Goal: Task Accomplishment & Management: Complete application form

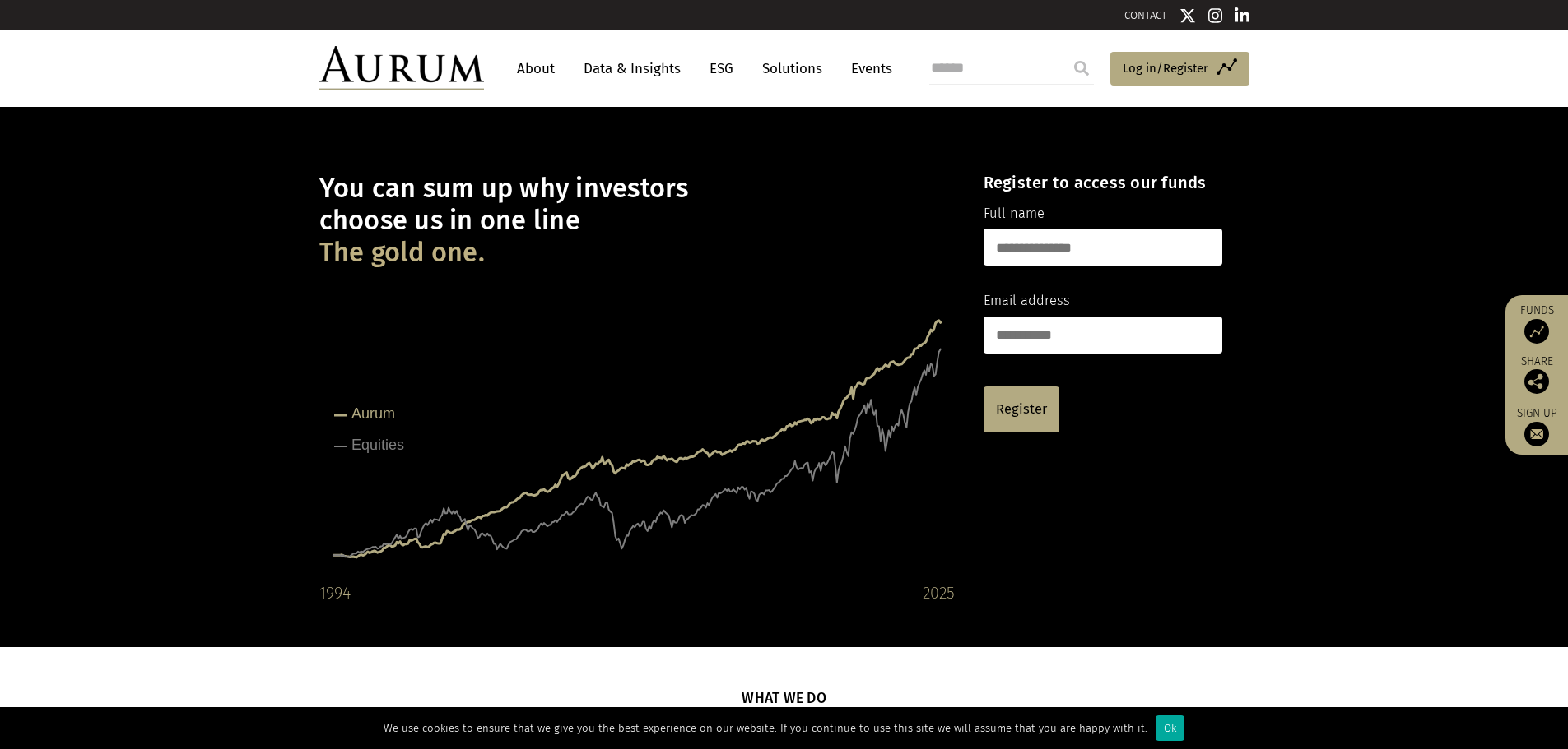
click at [1144, 240] on input "text" at bounding box center [1102, 247] width 238 height 37
type input "**********"
type input "*"
type input "**********"
click at [1016, 393] on link "Register" at bounding box center [1021, 409] width 75 height 46
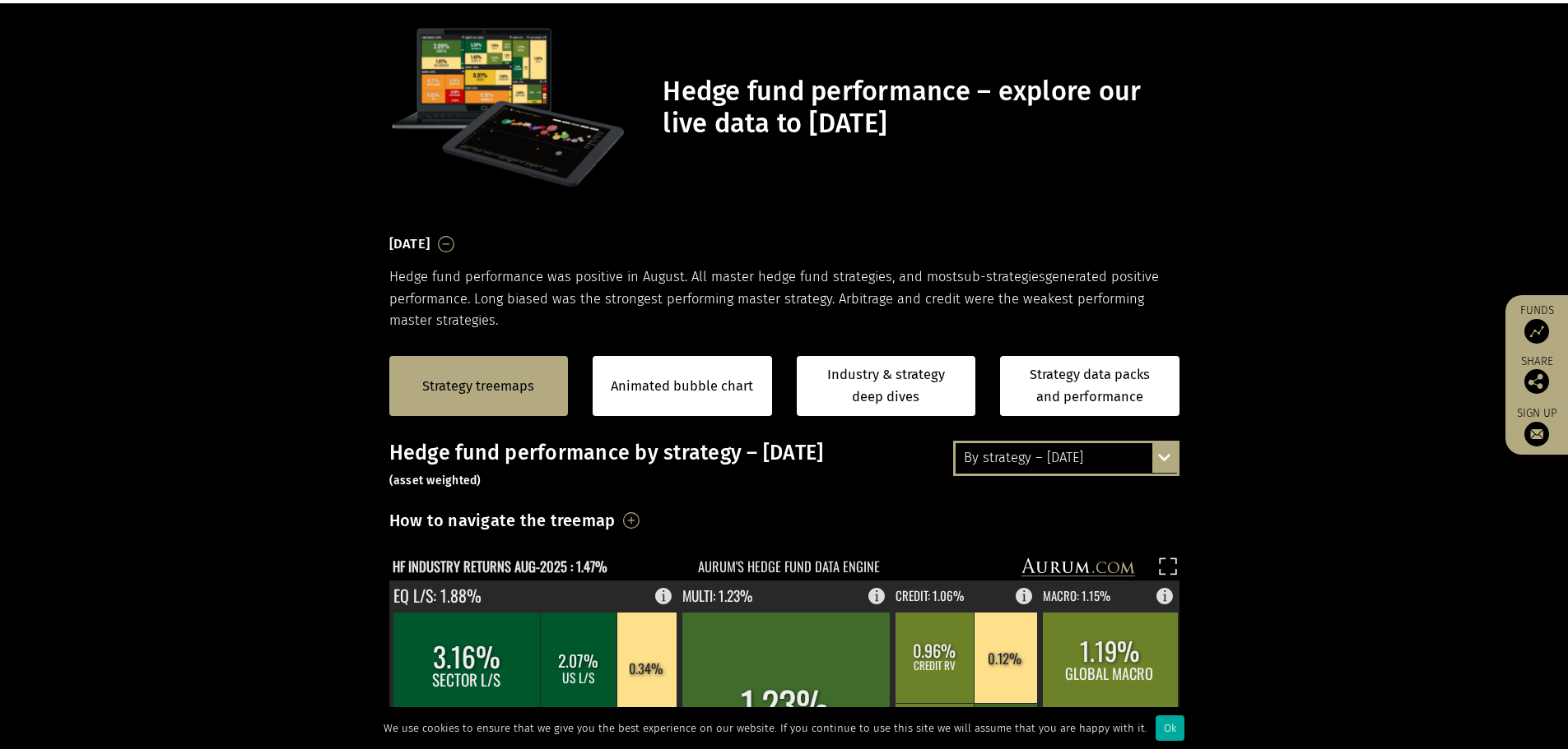
scroll to position [329, 0]
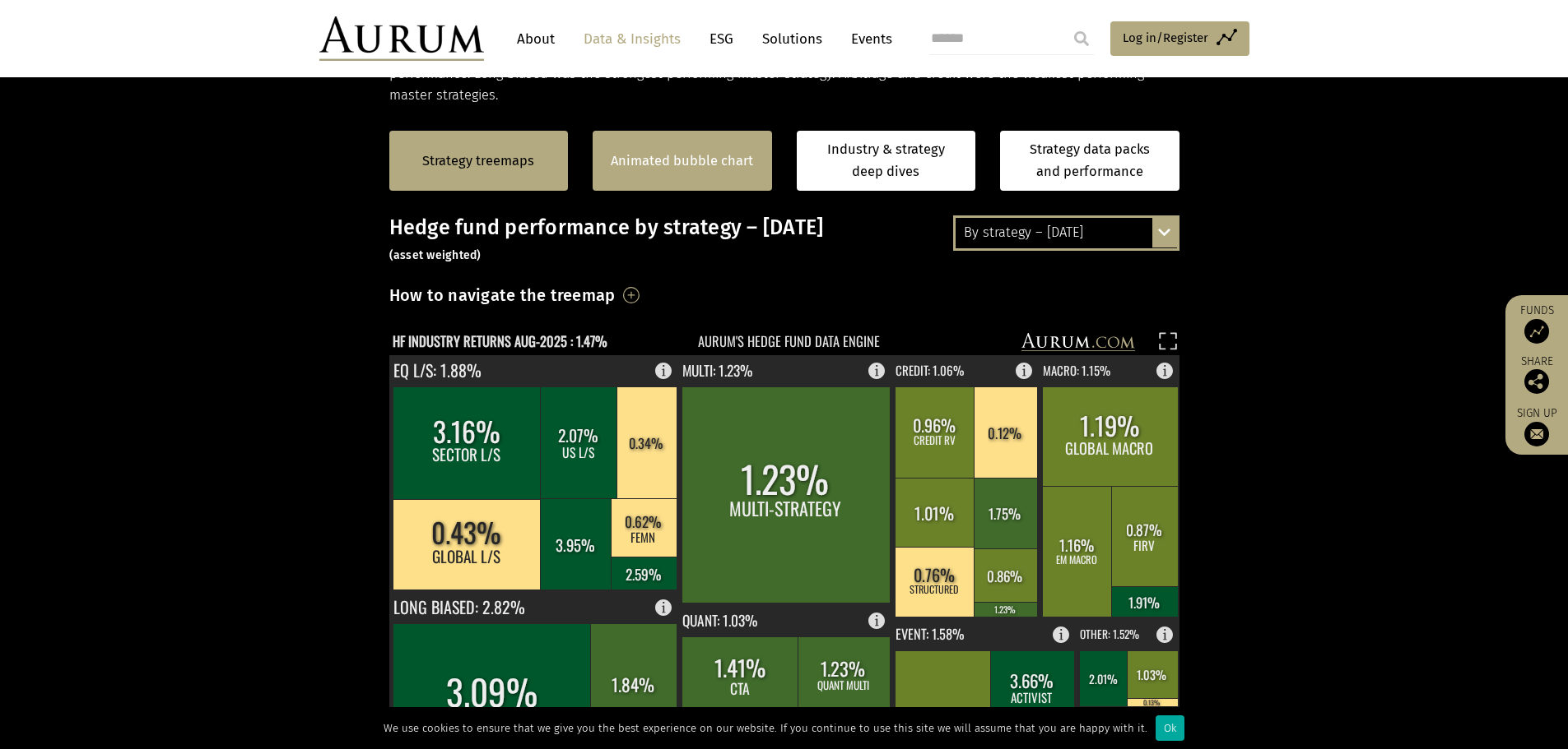
click at [736, 178] on div "Animated bubble chart" at bounding box center [682, 160] width 180 height 60
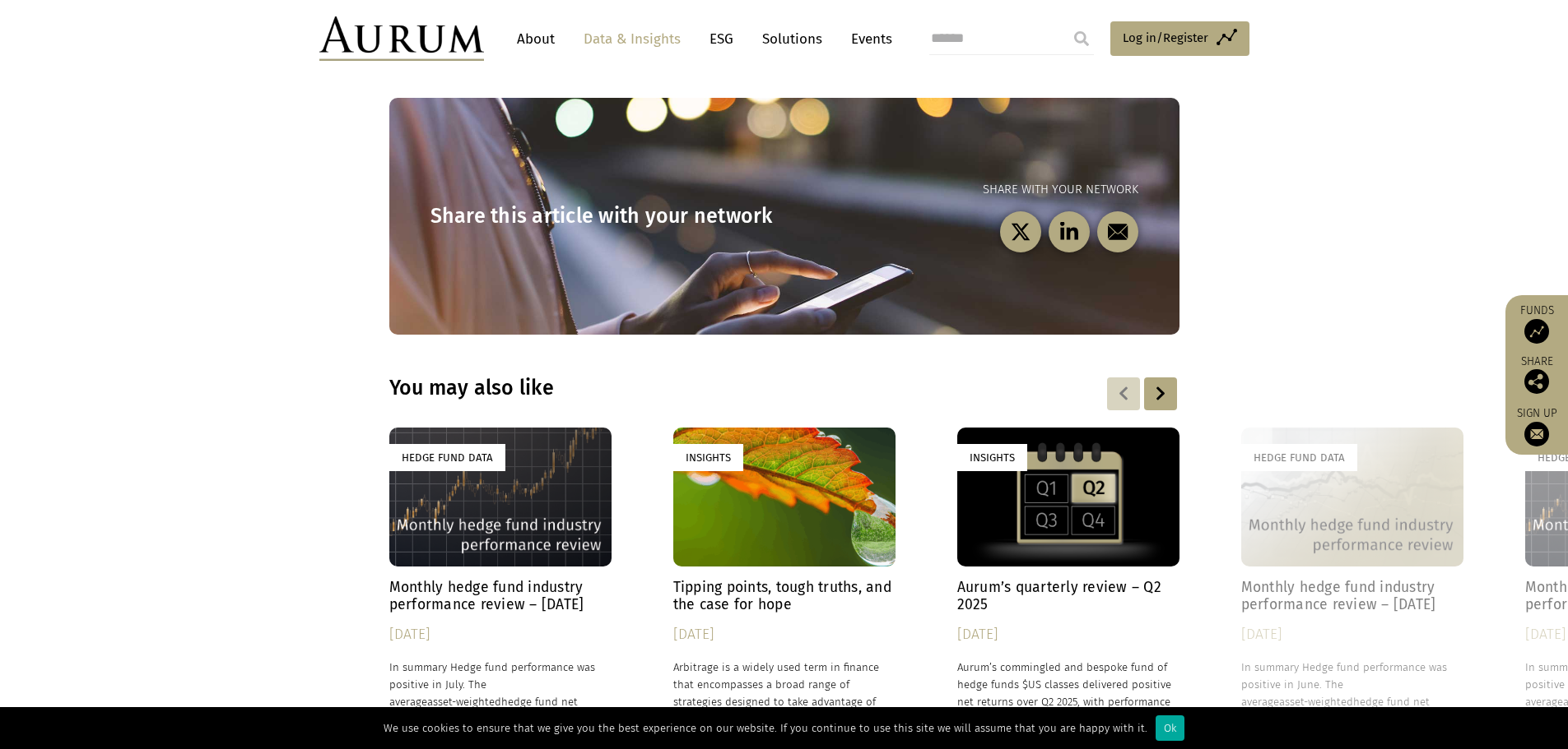
scroll to position [4688, 0]
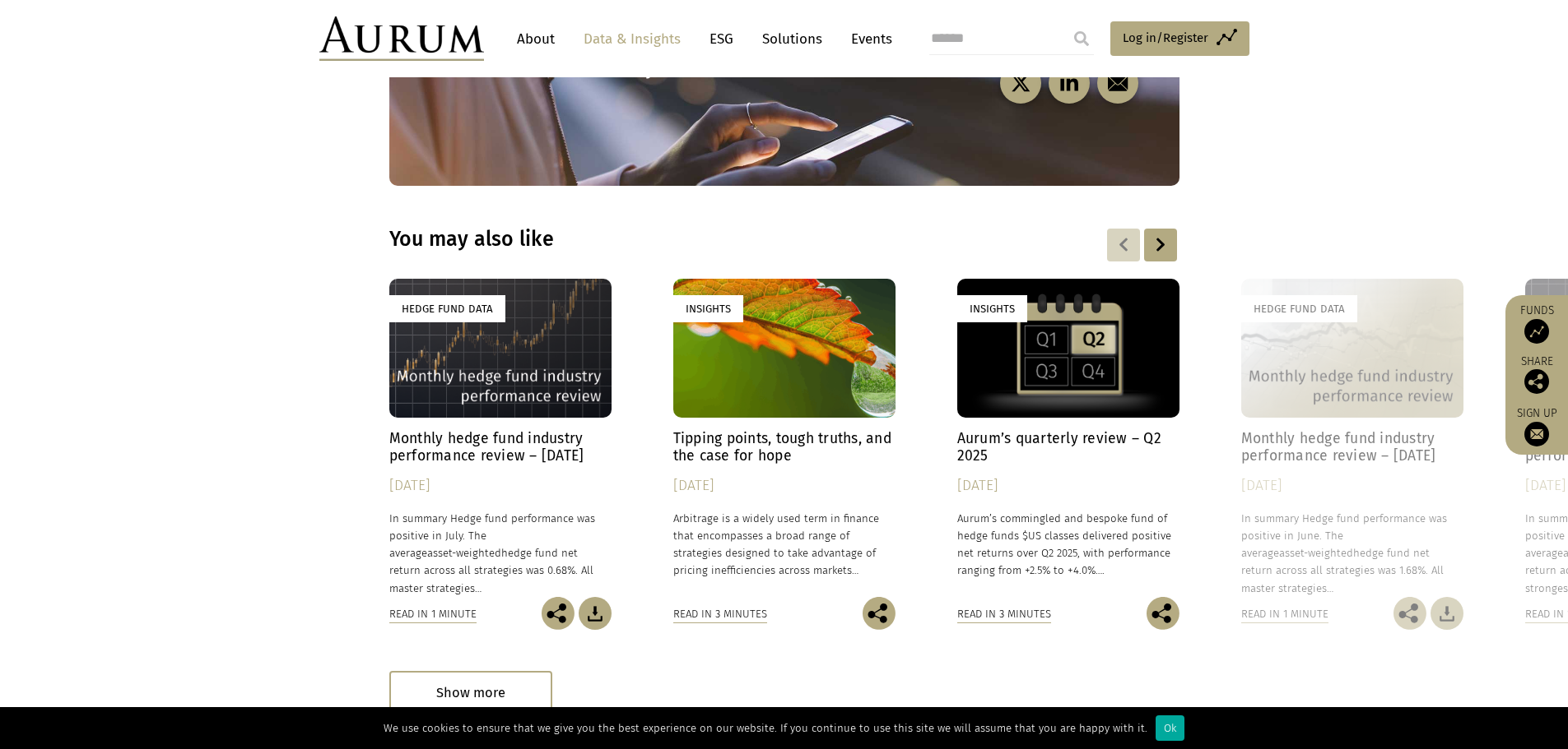
click at [586, 317] on div "Hedge Fund Data" at bounding box center [500, 348] width 222 height 139
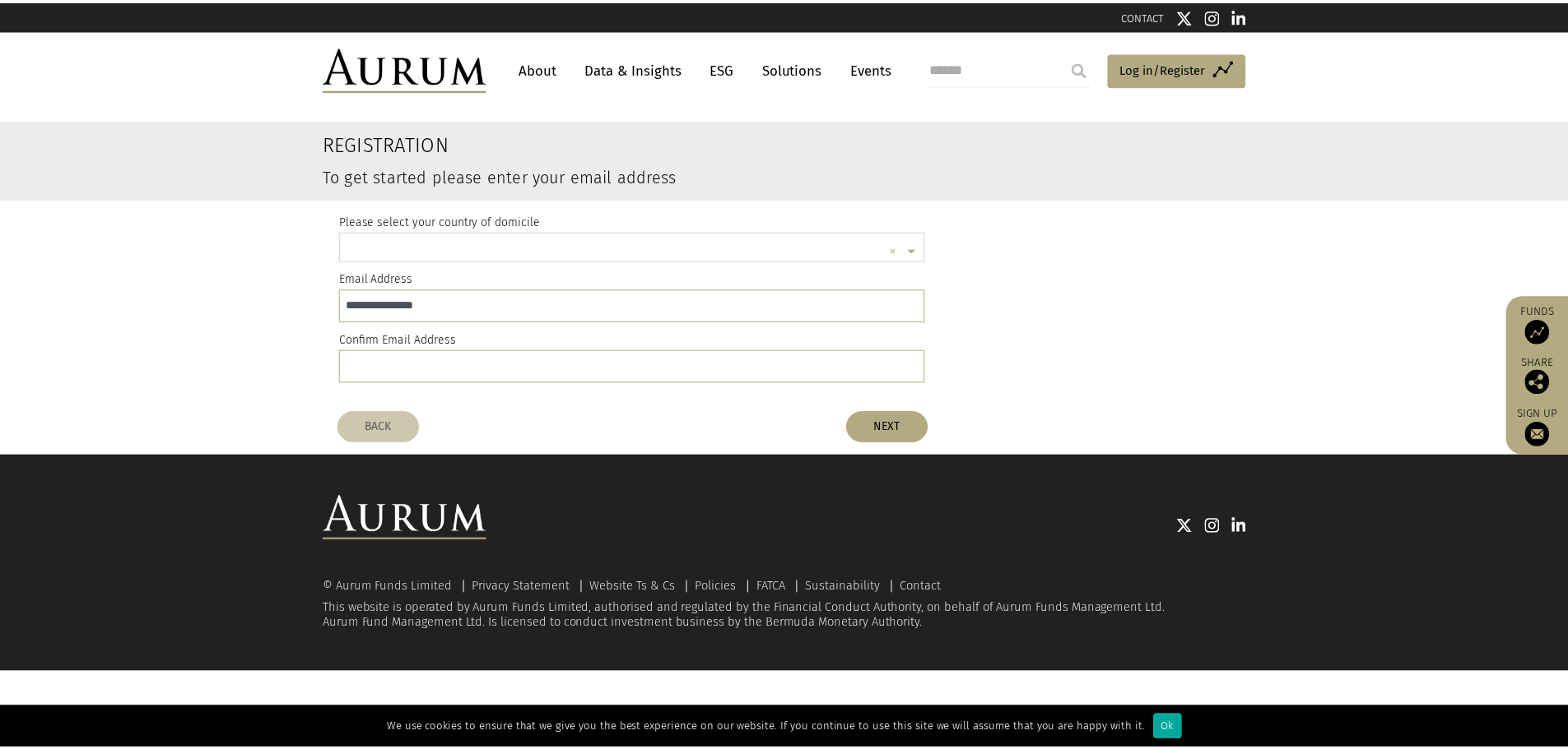
scroll to position [4, 0]
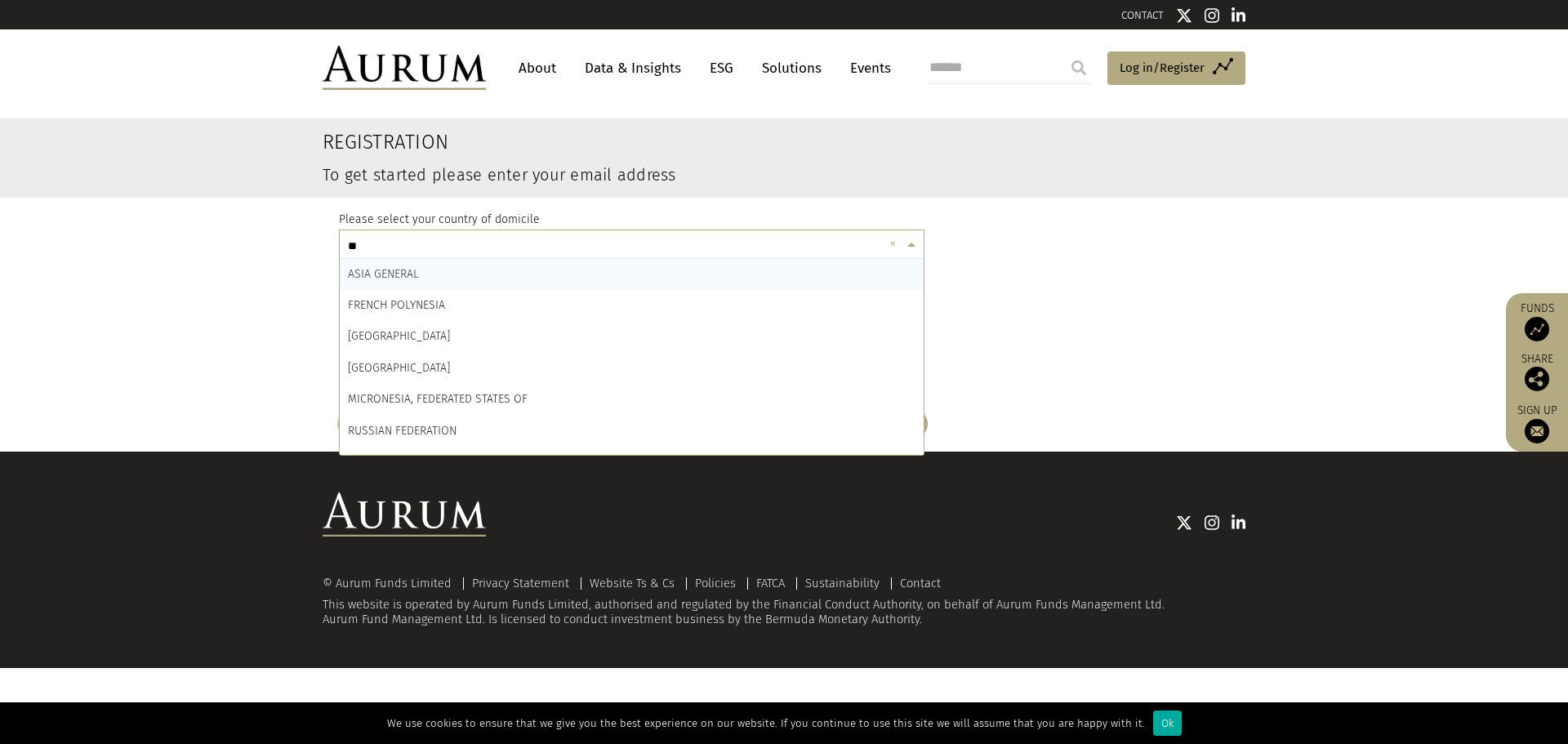
type input "***"
click at [673, 244] on input "text" at bounding box center [615, 247] width 535 height 33
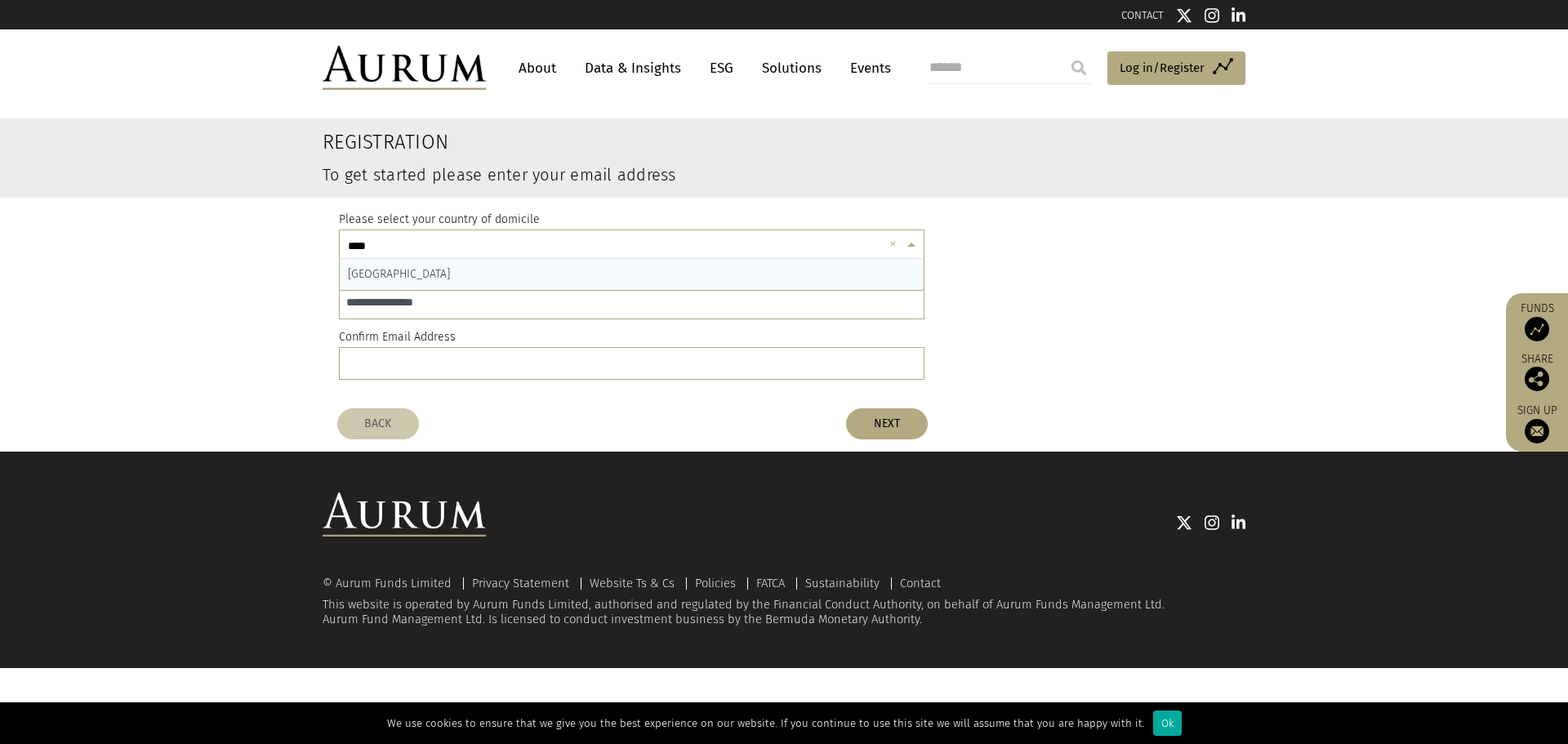
type input "*****"
click at [687, 273] on div "SINGAPORE" at bounding box center [631, 274] width 584 height 31
click at [683, 377] on input "email" at bounding box center [631, 364] width 586 height 33
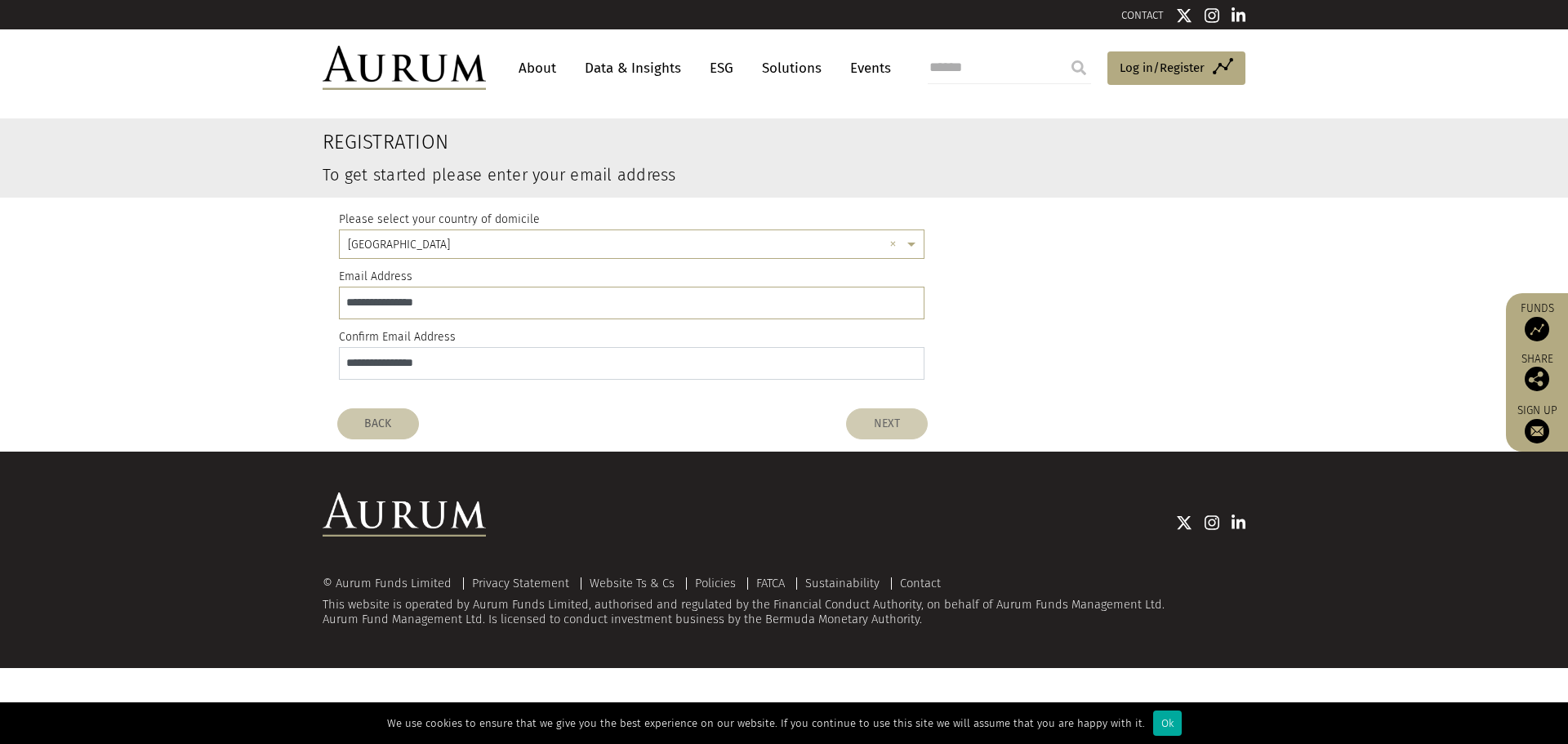
type input "**********"
click at [894, 430] on button "NEXT" at bounding box center [886, 424] width 81 height 31
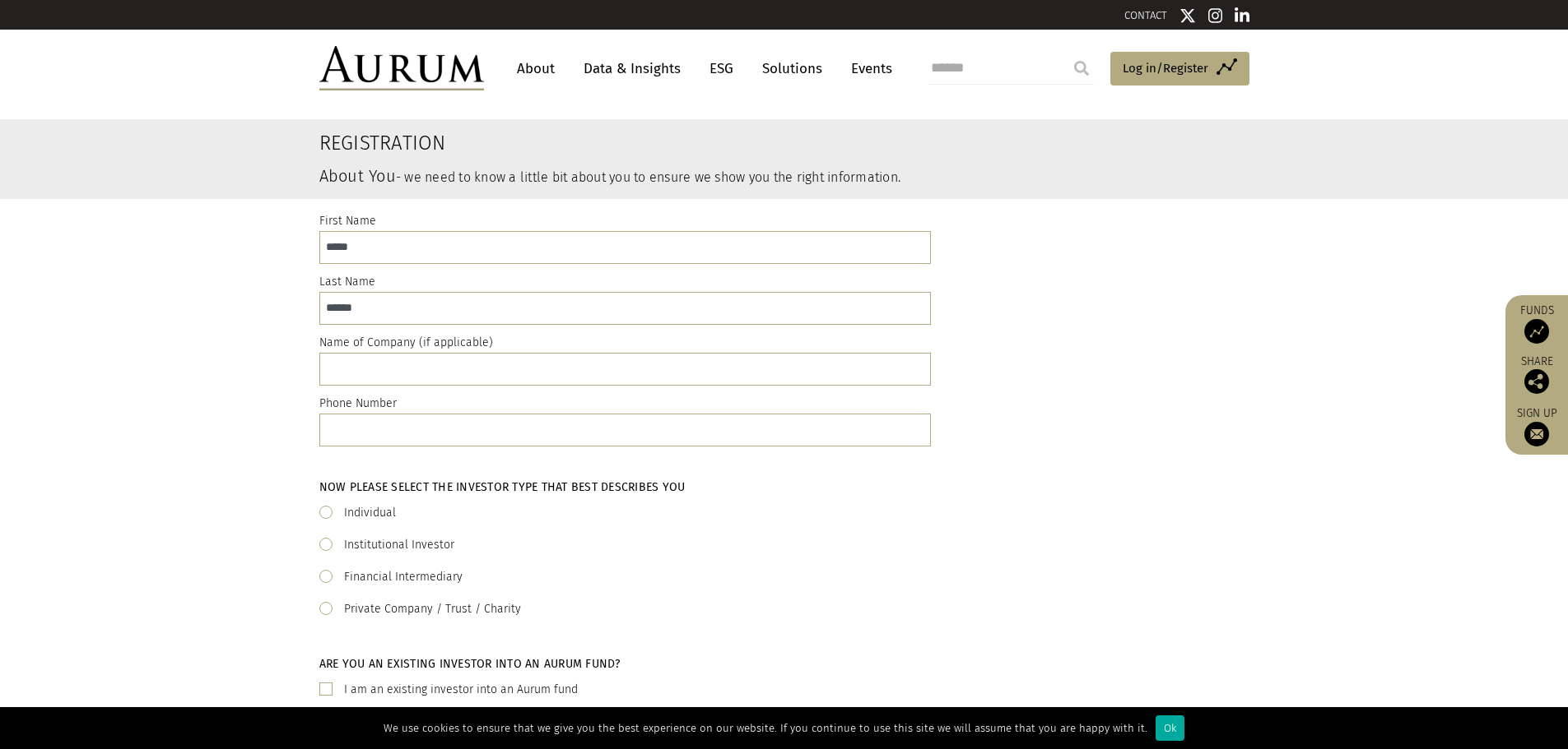
drag, startPoint x: 365, startPoint y: 517, endPoint x: 551, endPoint y: 515, distance: 186.0
click at [365, 517] on label "Individual" at bounding box center [370, 513] width 52 height 19
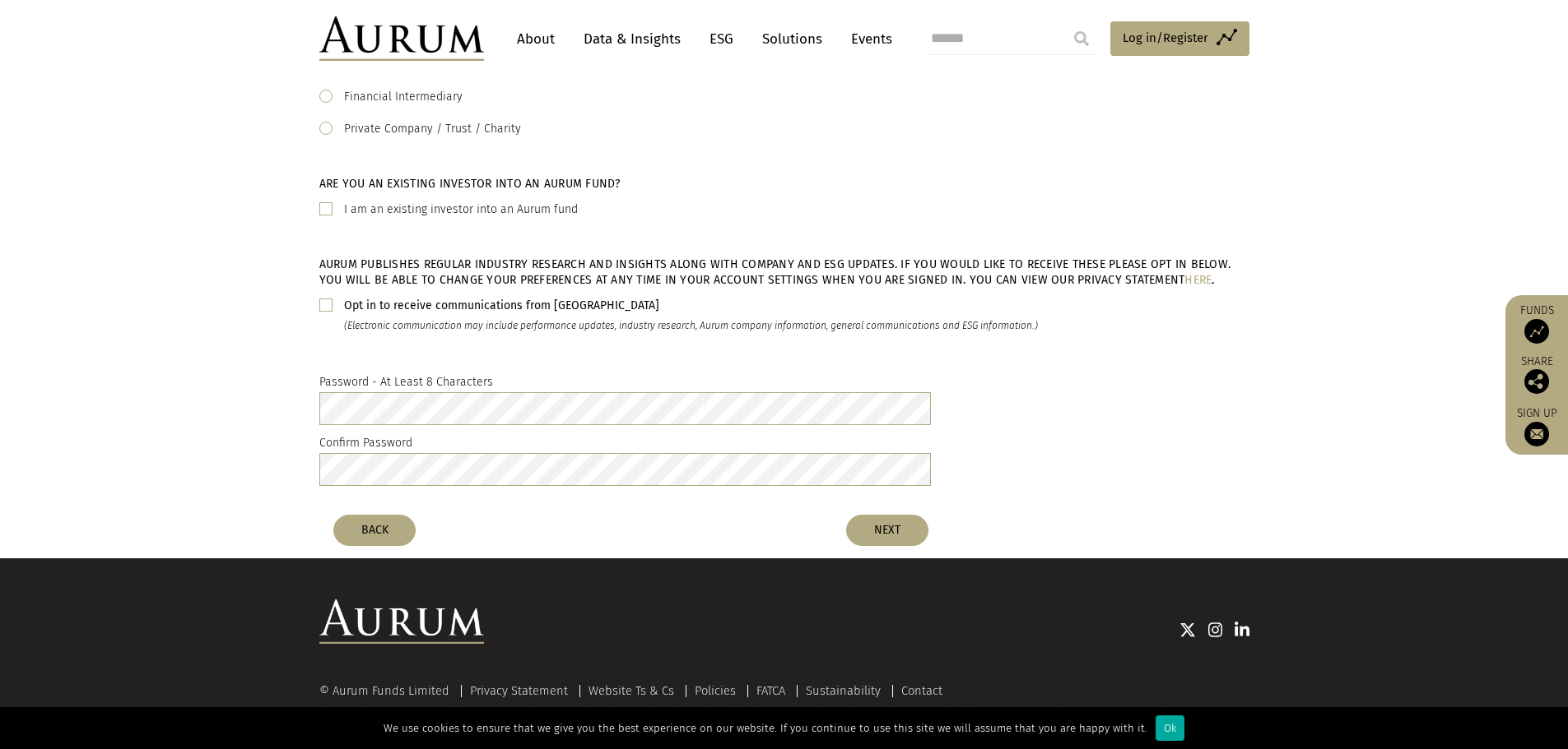
scroll to position [493, 0]
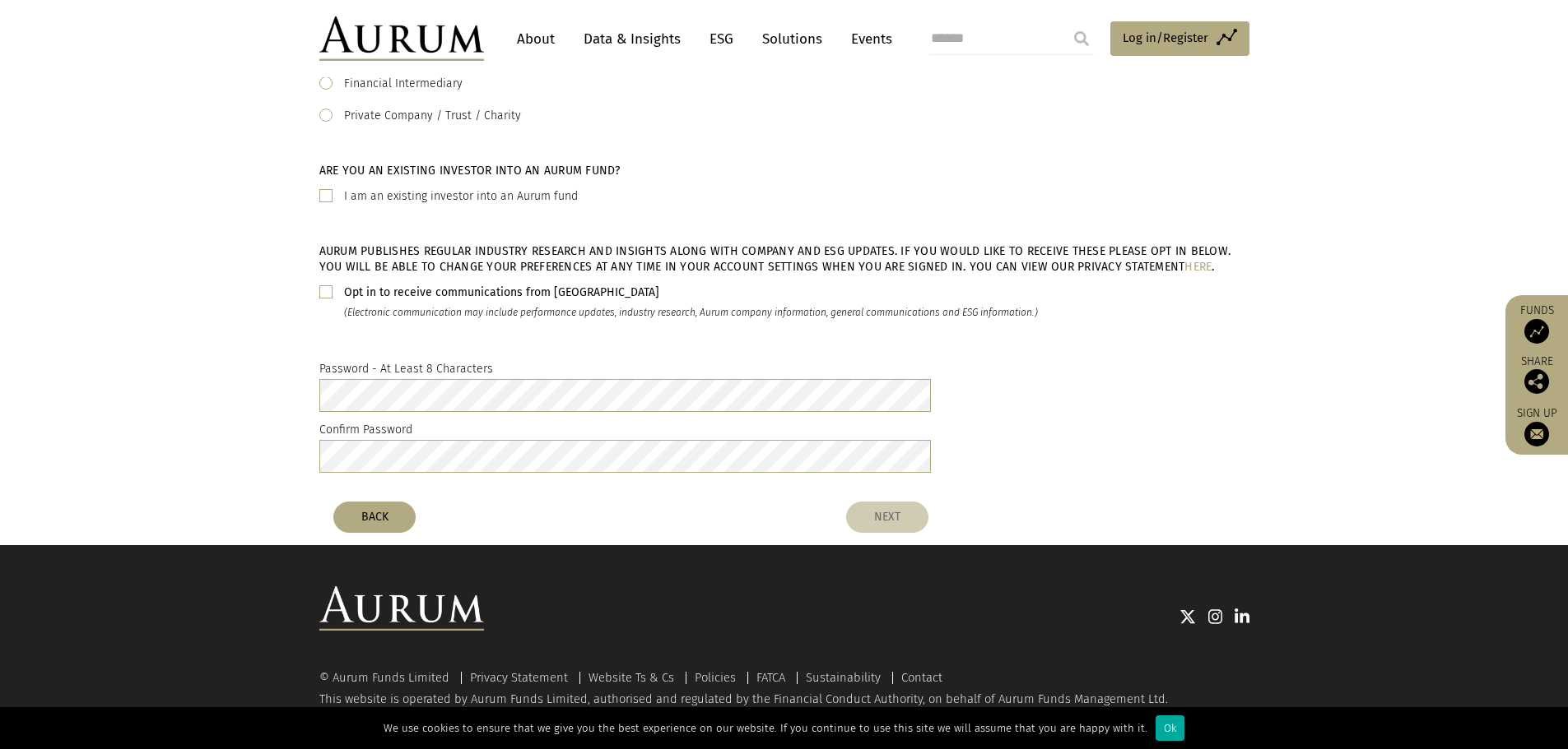
click at [923, 517] on button "NEXT" at bounding box center [887, 517] width 82 height 31
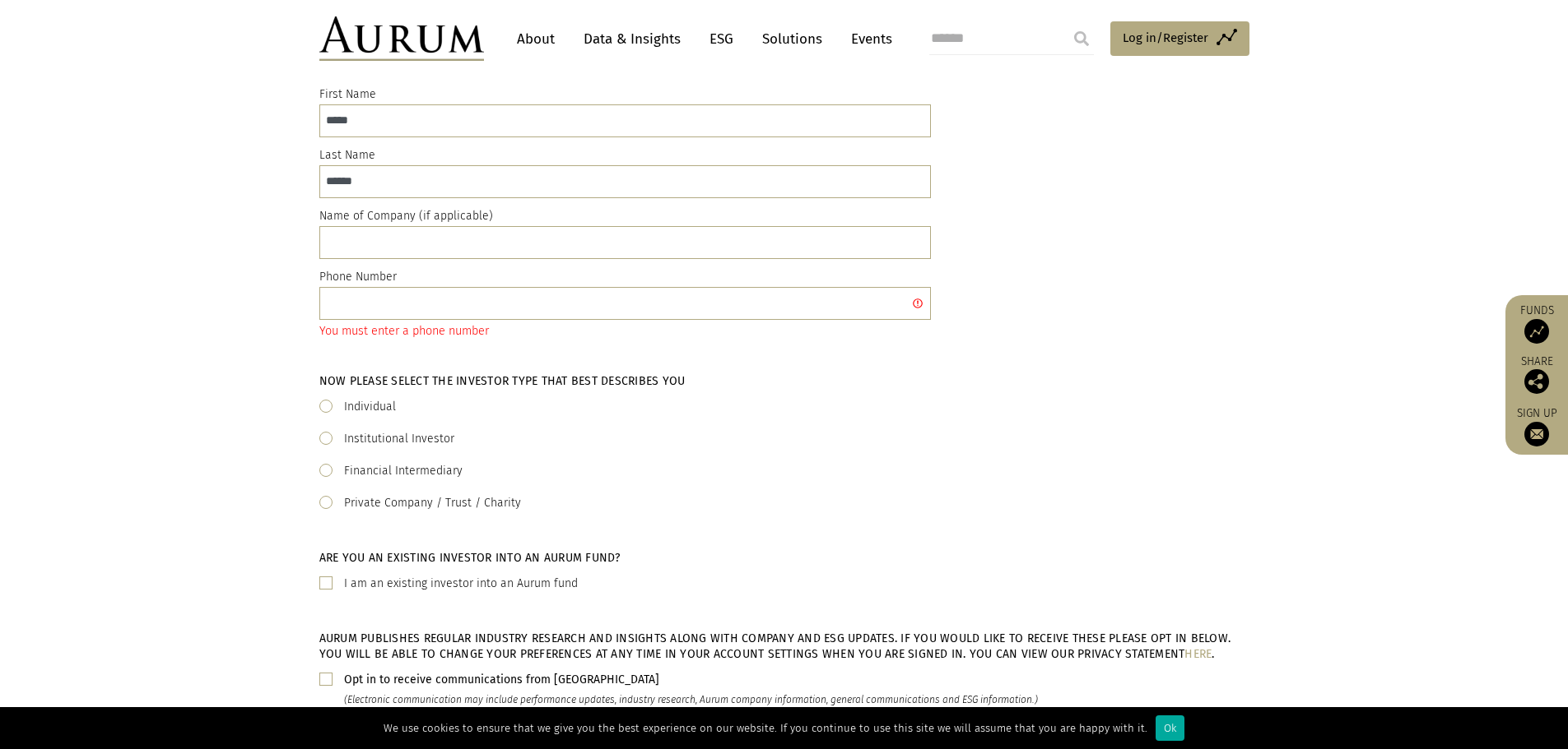
scroll to position [103, 0]
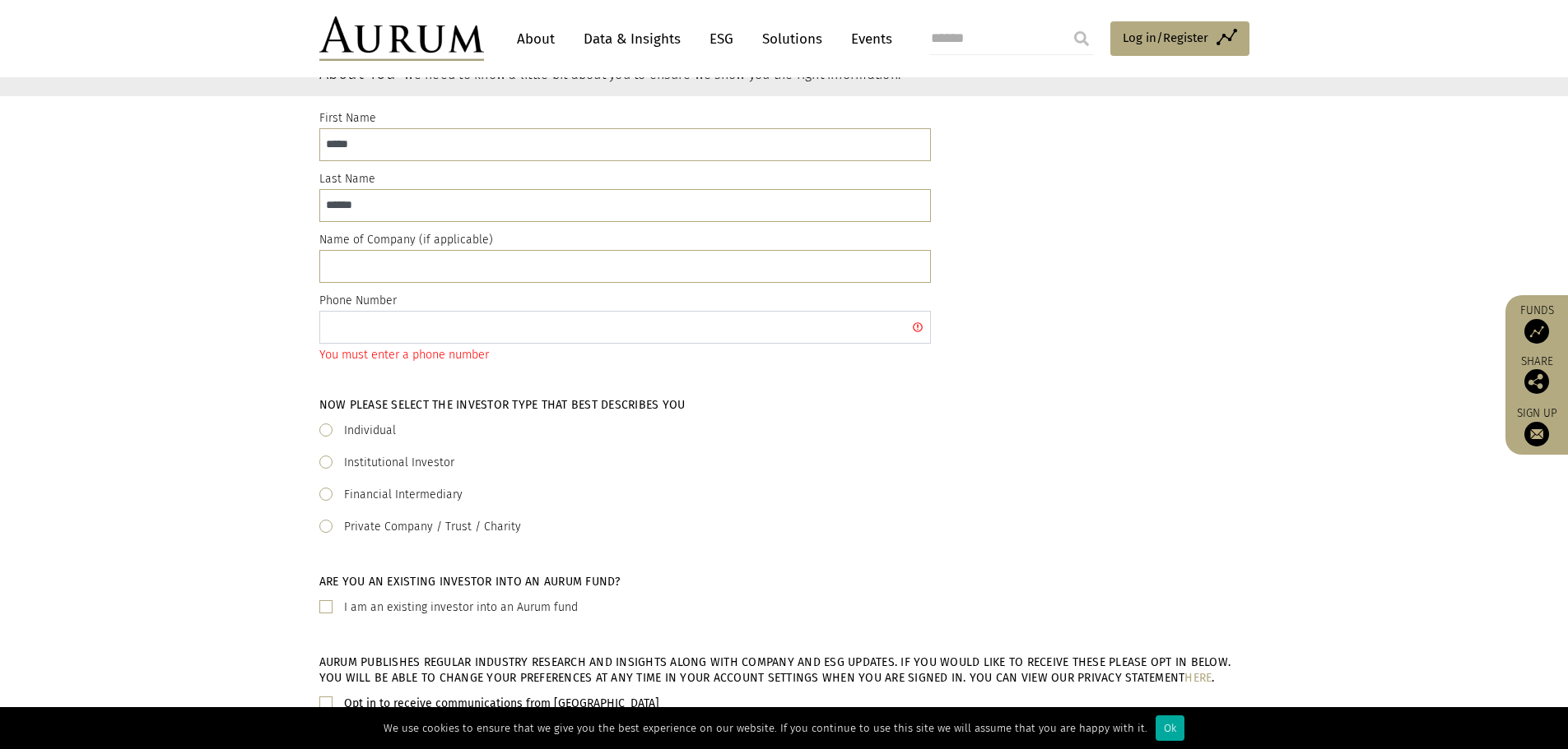
click at [558, 324] on input "text" at bounding box center [625, 328] width 611 height 33
click at [906, 478] on div "Now please select the investor type that best describes you Individual Institut…" at bounding box center [784, 467] width 930 height 140
click at [332, 327] on input "********" at bounding box center [625, 328] width 611 height 33
click at [326, 329] on input "********" at bounding box center [625, 328] width 611 height 33
type input "**********"
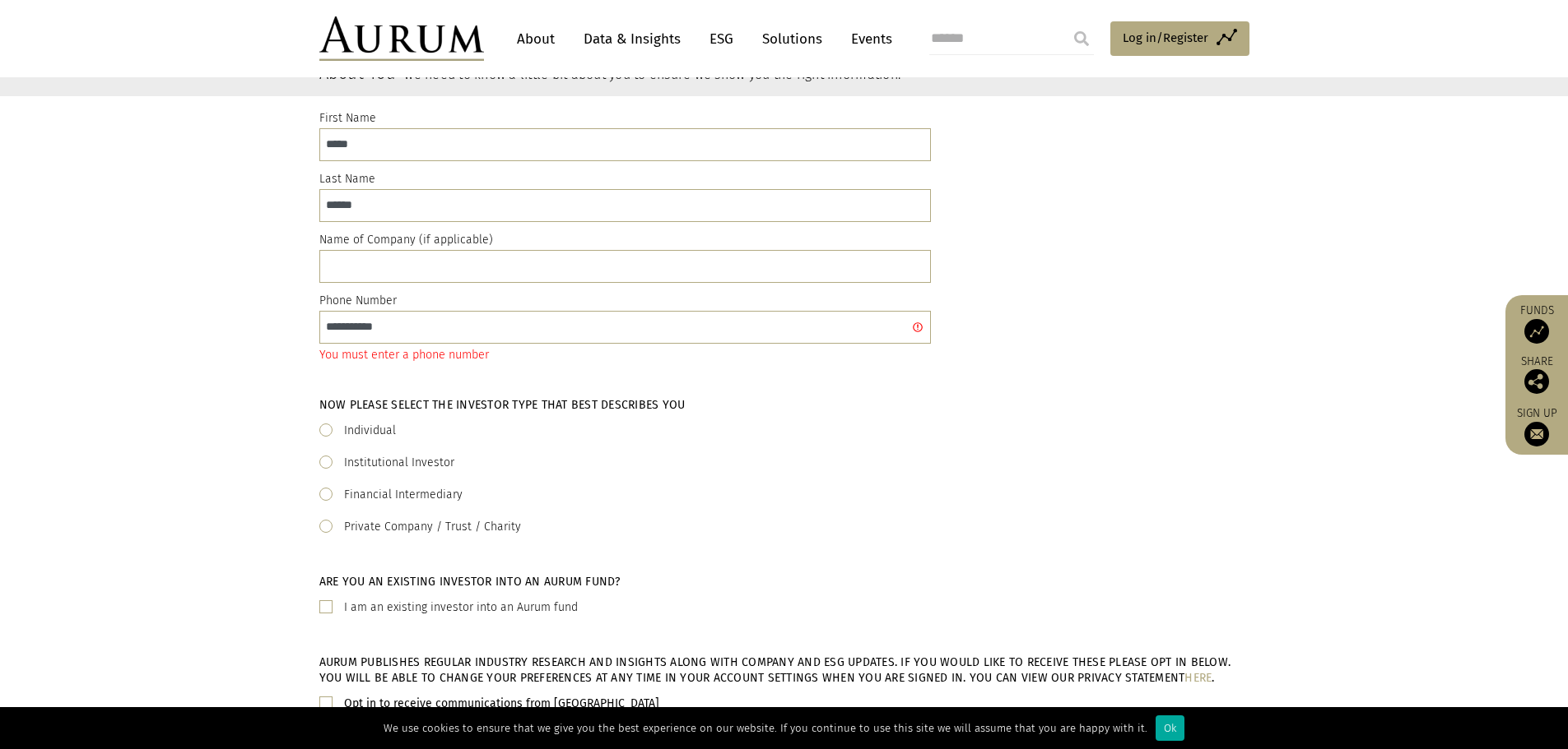
click at [774, 522] on div "Private Company / Trust / Charity" at bounding box center [784, 526] width 930 height 19
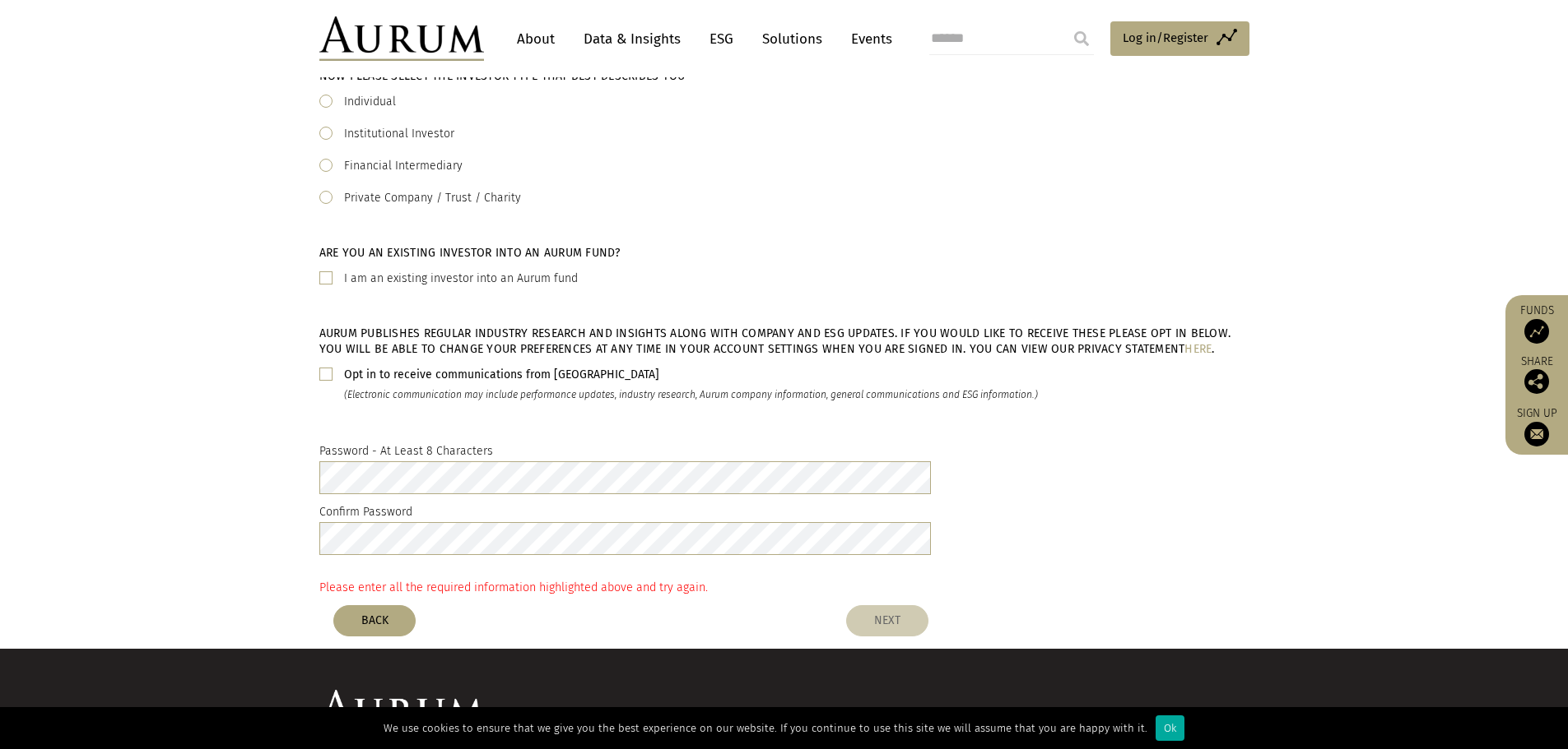
click at [882, 625] on button "NEXT" at bounding box center [887, 621] width 82 height 31
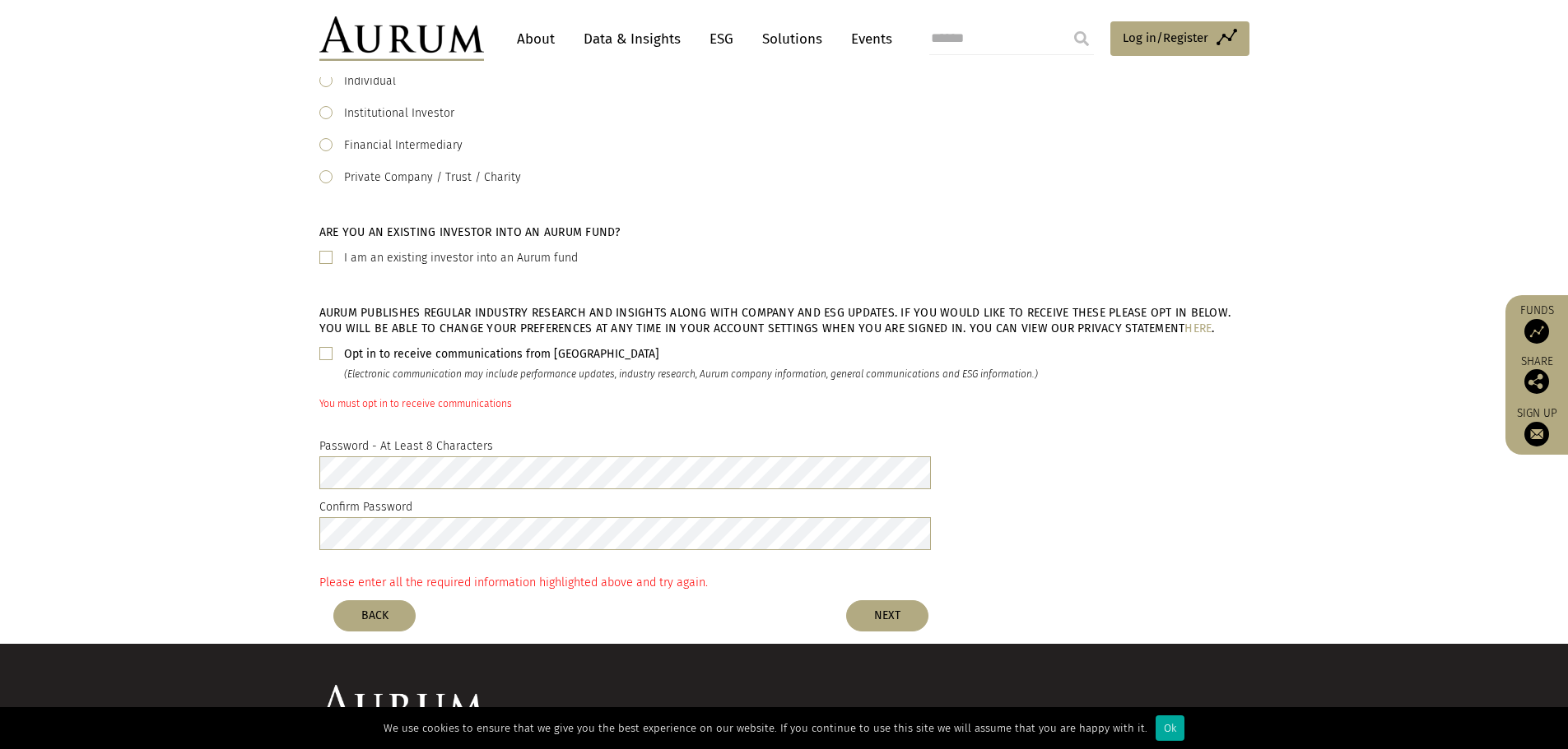
click at [452, 361] on div "Opt in to receive communications from Aurum" at bounding box center [691, 354] width 694 height 19
click at [881, 614] on button "NEXT" at bounding box center [887, 616] width 82 height 31
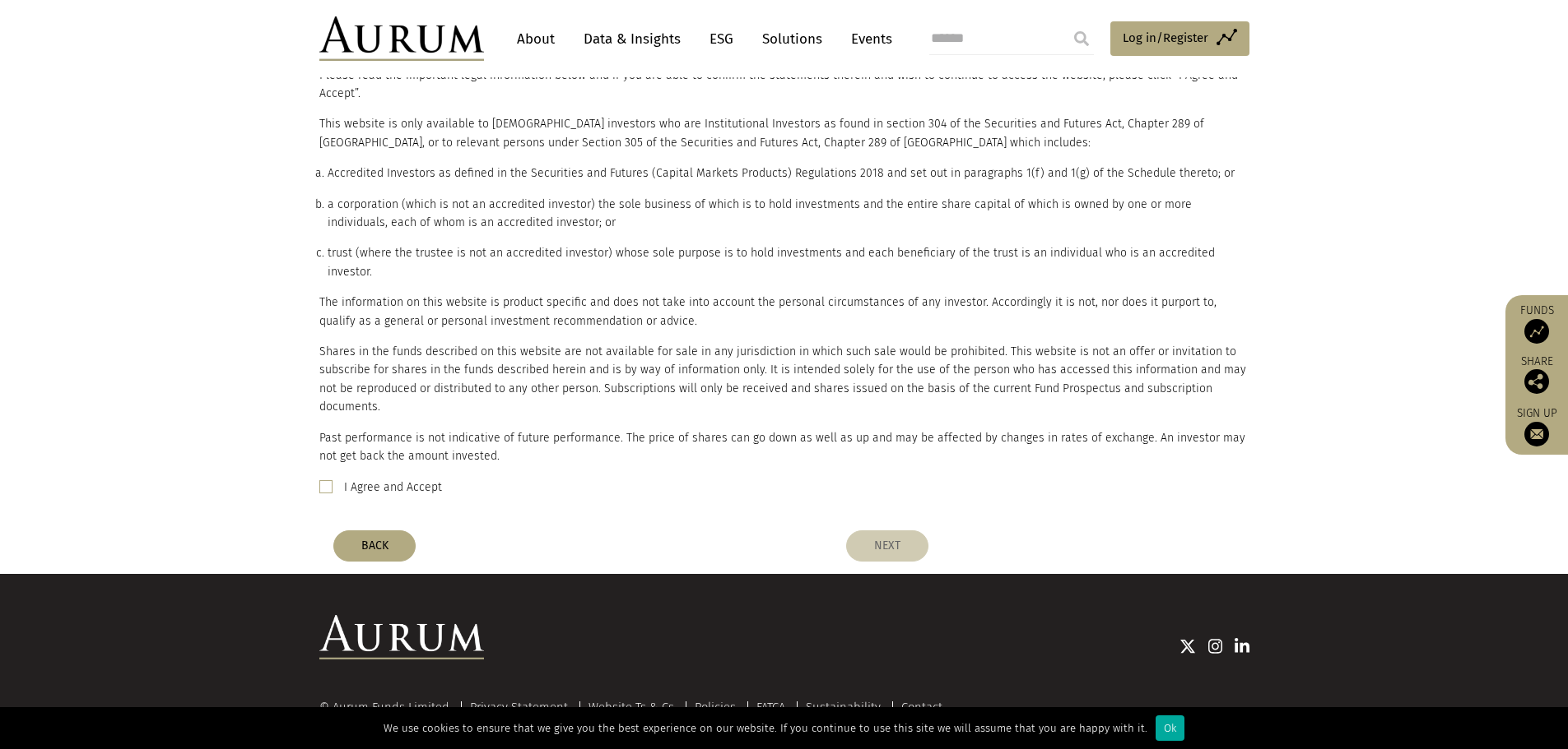
scroll to position [192, 0]
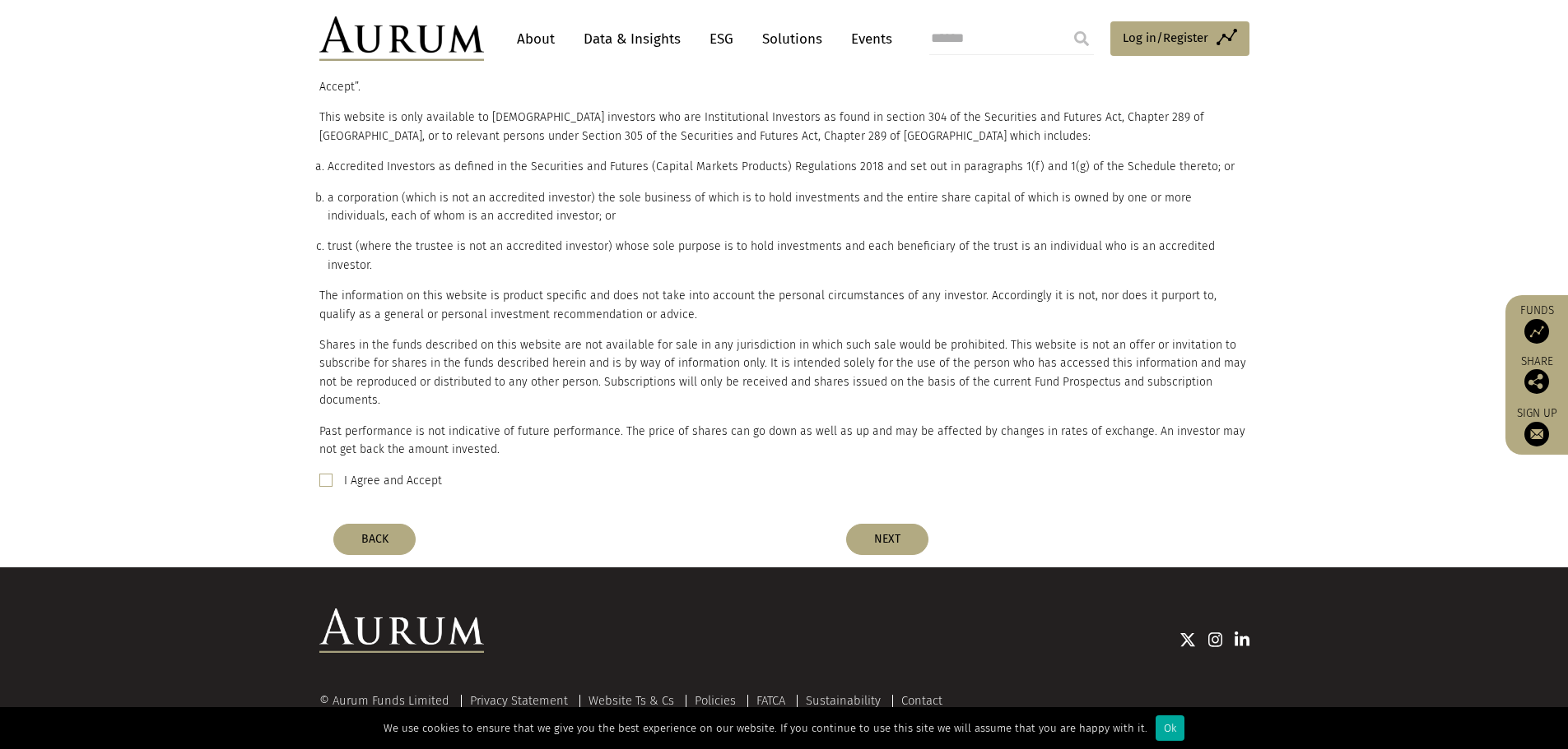
click at [873, 515] on div "BACK NEXT" at bounding box center [784, 535] width 955 height 40
click at [886, 524] on button "NEXT" at bounding box center [887, 539] width 82 height 31
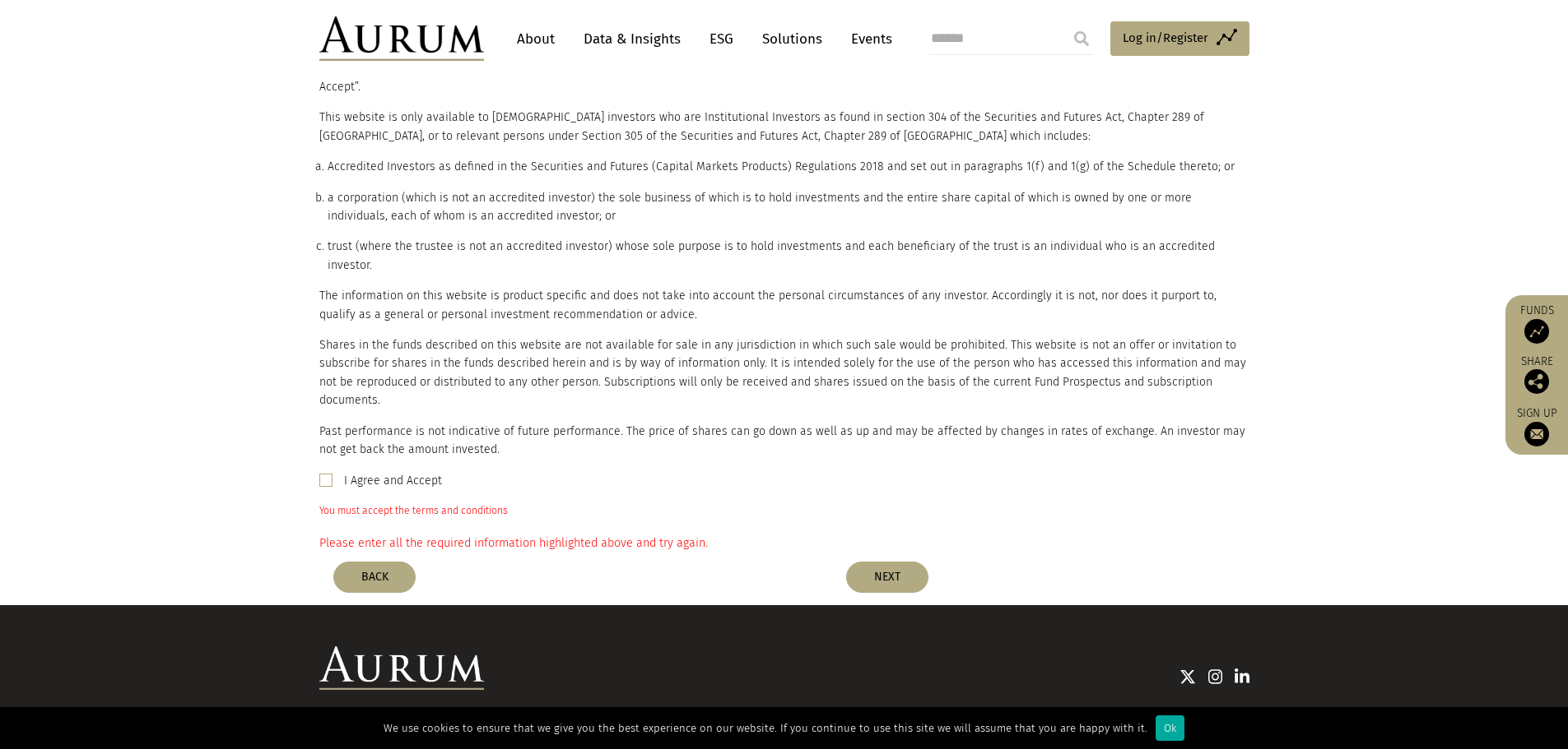
drag, startPoint x: 417, startPoint y: 444, endPoint x: 526, endPoint y: 457, distance: 109.8
click at [417, 471] on label "I Agree and Accept" at bounding box center [393, 480] width 98 height 19
click at [897, 562] on button "NEXT" at bounding box center [887, 578] width 82 height 31
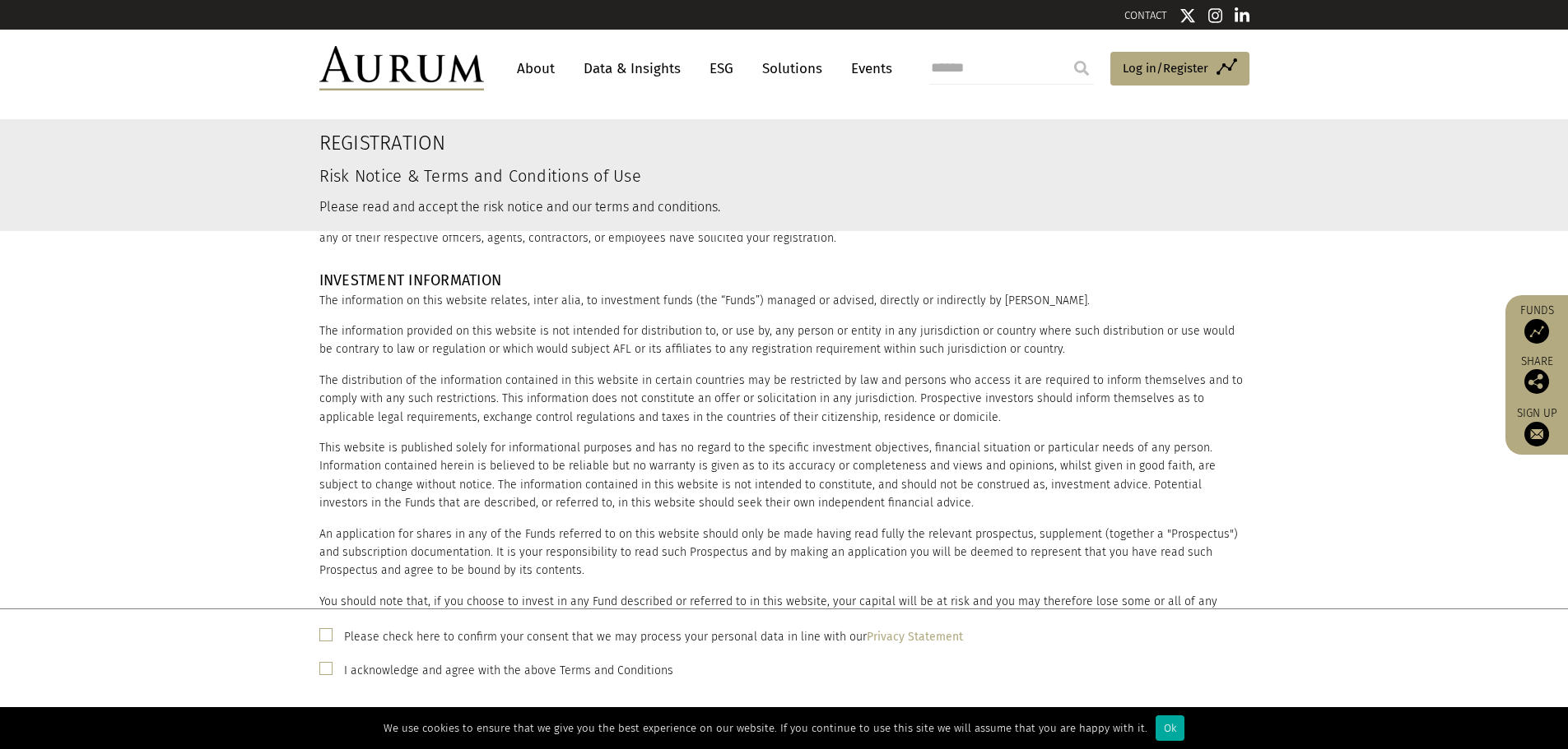
scroll to position [329, 0]
click at [481, 637] on label "Please check here to confirm your consent that we may process your personal dat…" at bounding box center [654, 637] width 619 height 19
click at [431, 670] on label "I acknowledge and agree with the above Terms and Conditions" at bounding box center [509, 671] width 330 height 19
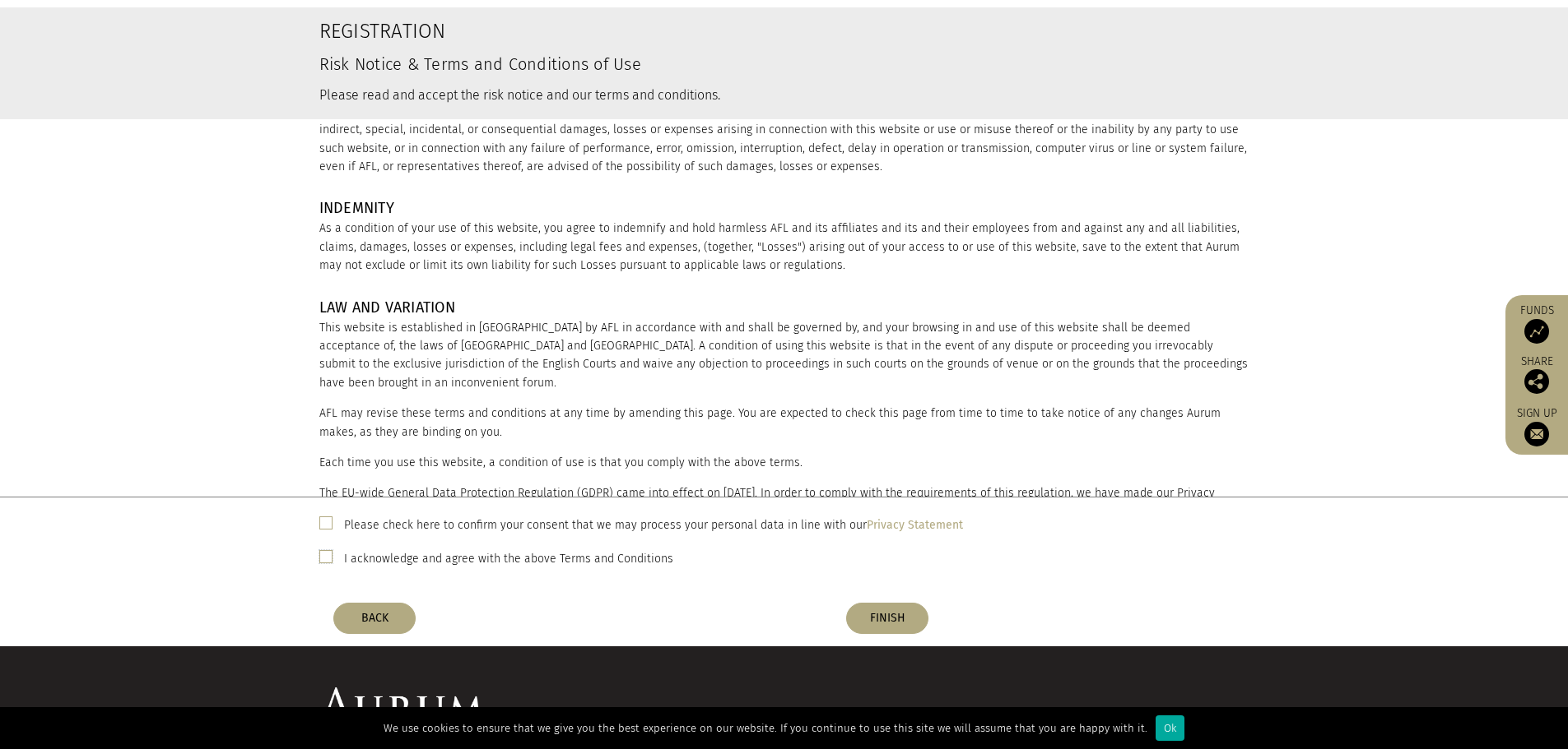
scroll to position [227, 0]
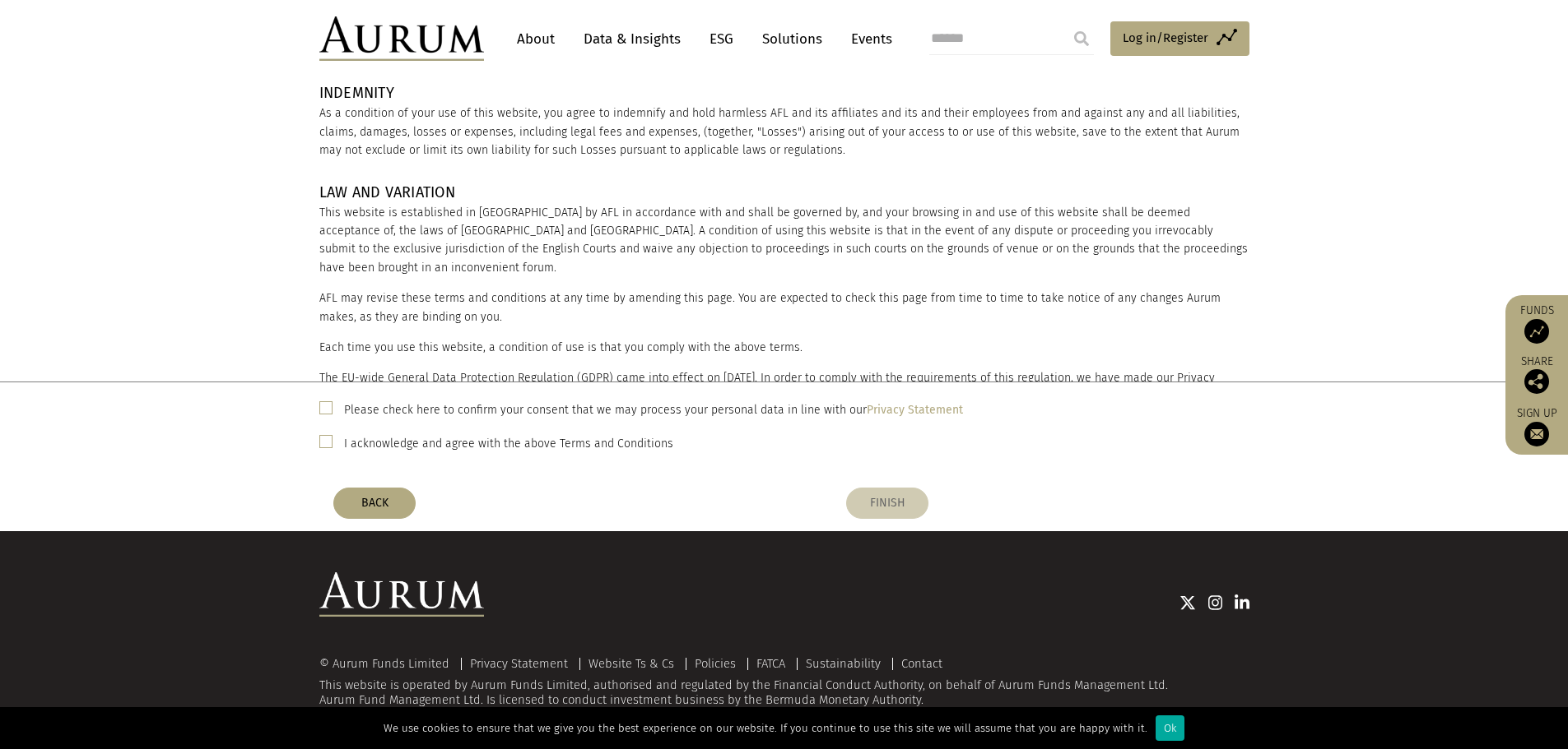
click at [906, 508] on button "FINISH" at bounding box center [887, 503] width 82 height 31
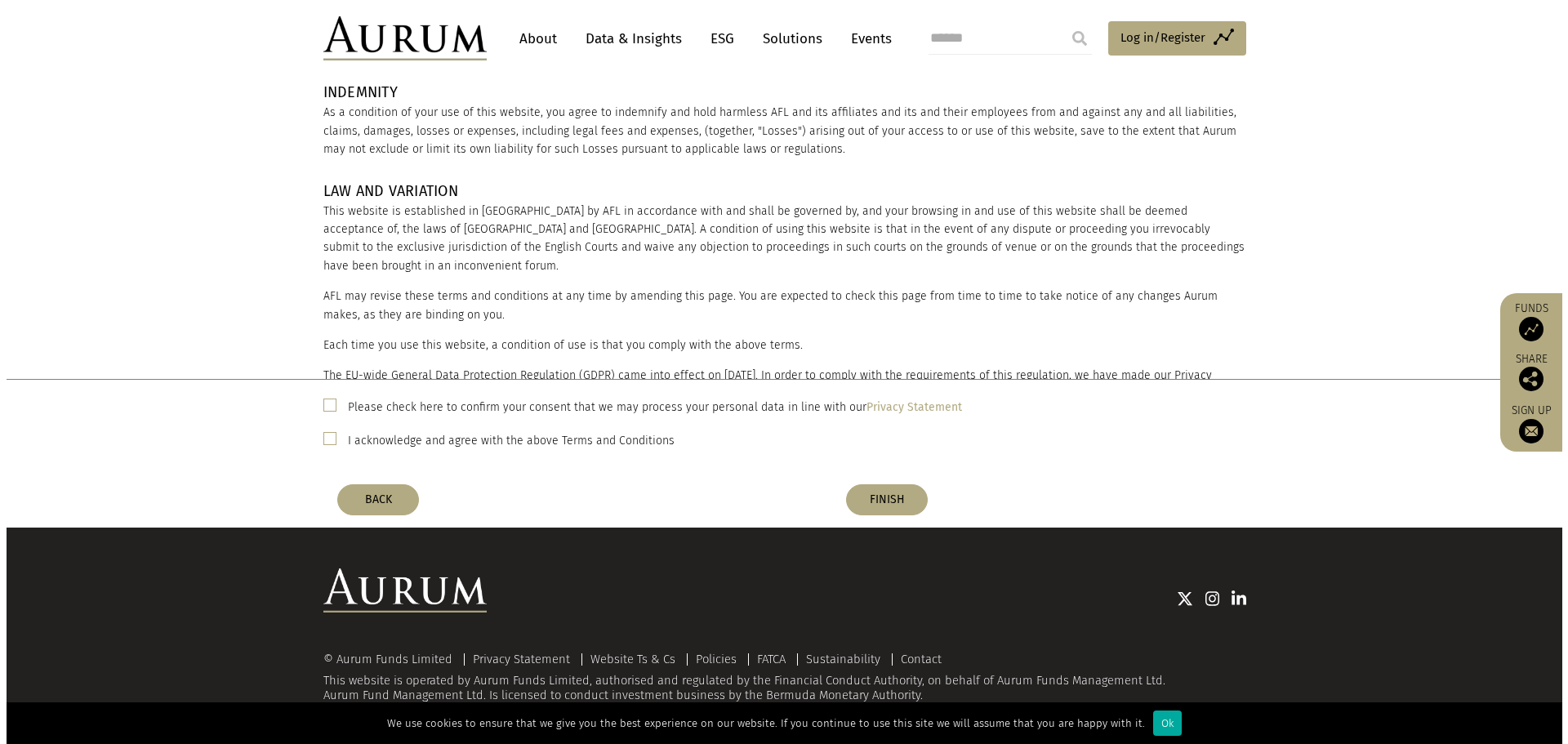
scroll to position [0, 0]
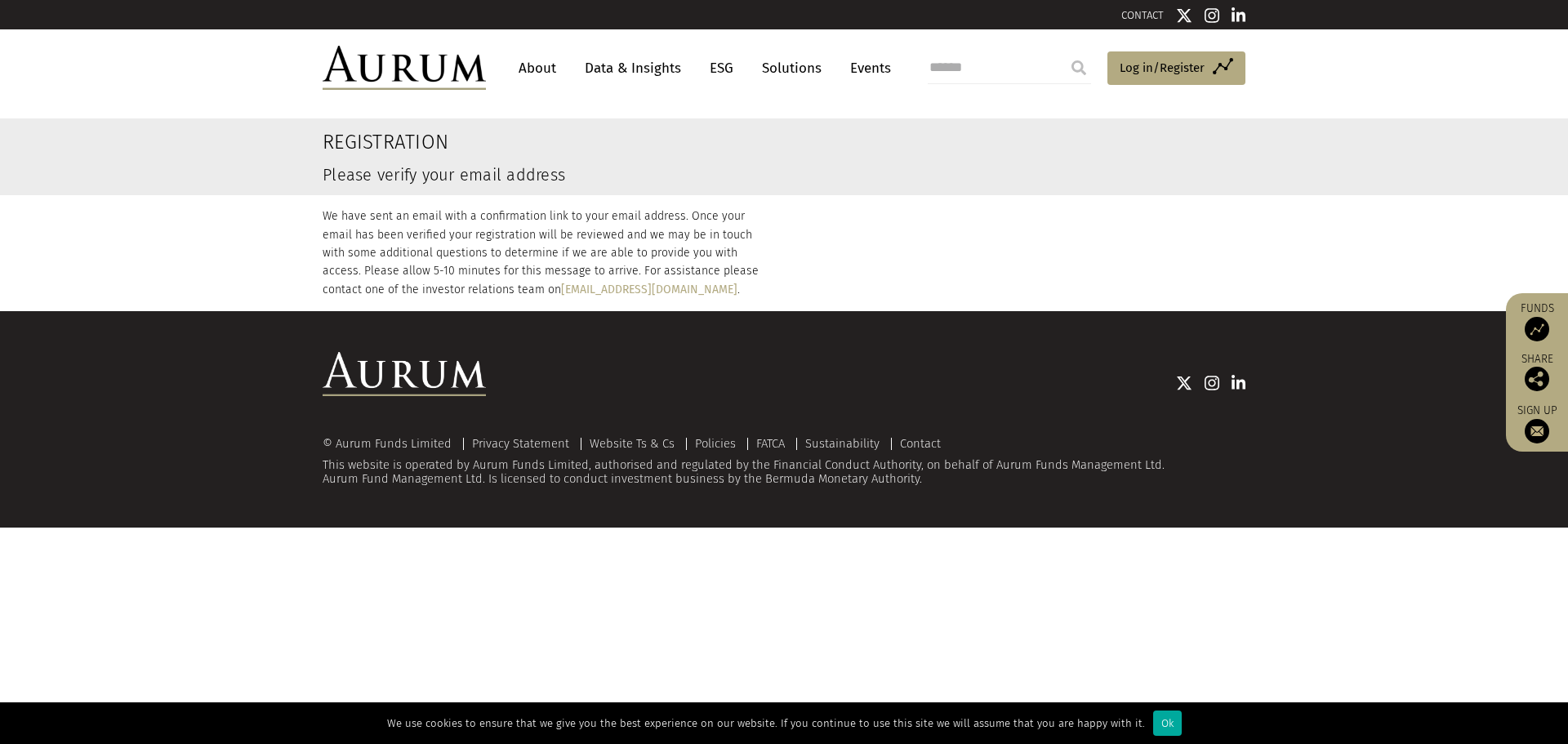
click at [644, 63] on link "Data & Insights" at bounding box center [632, 68] width 112 height 30
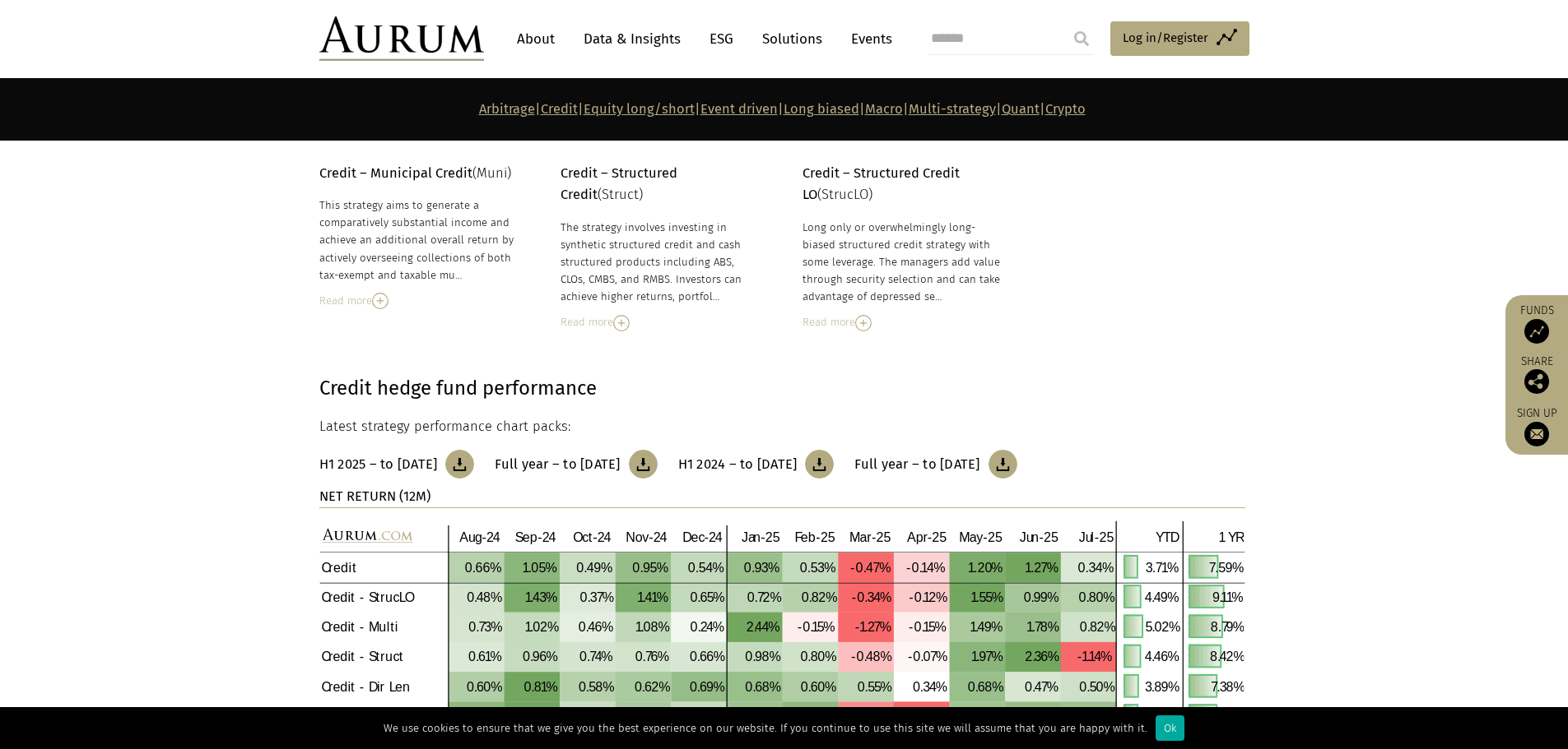
scroll to position [1727, 0]
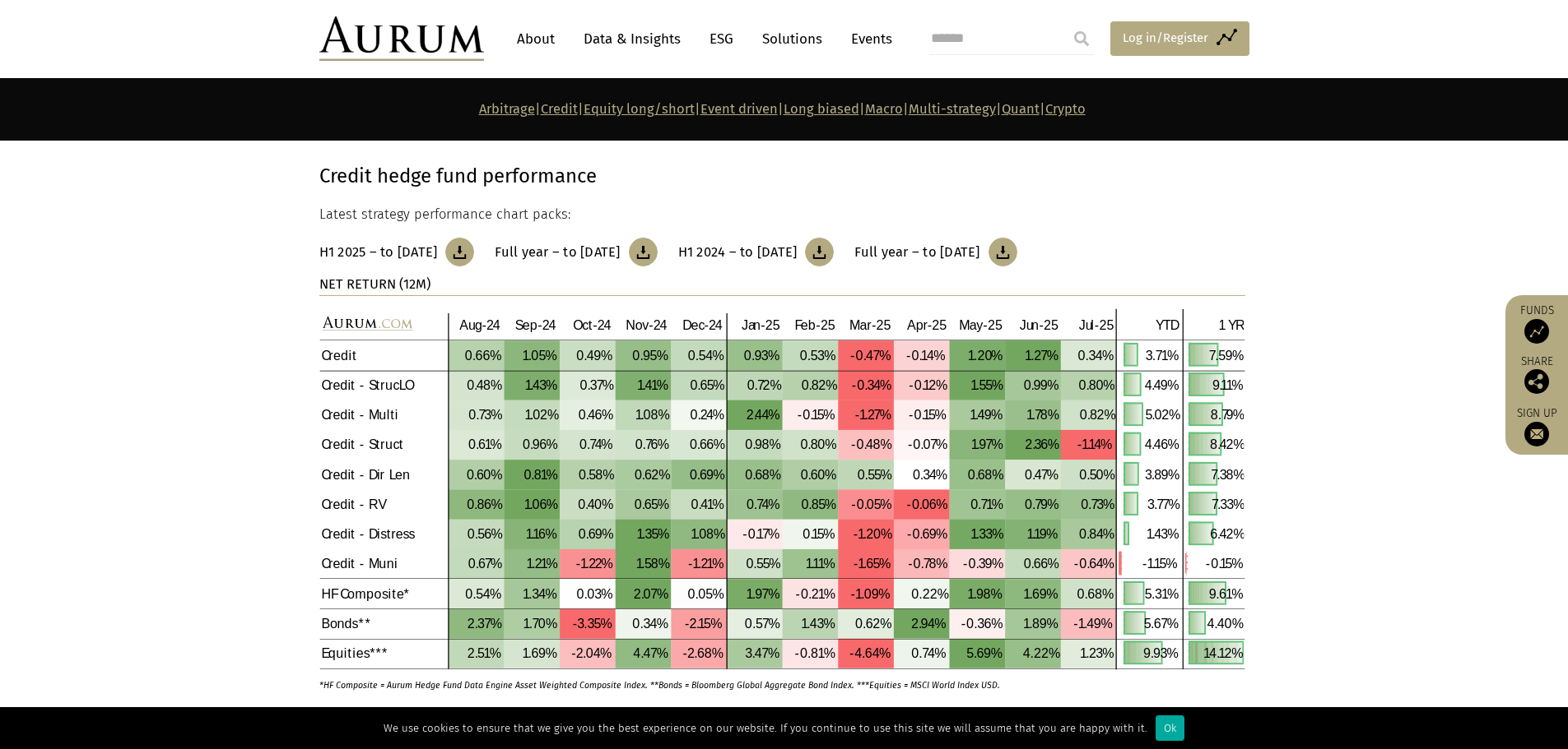
click at [1195, 29] on span "Log in/Register" at bounding box center [1165, 37] width 86 height 19
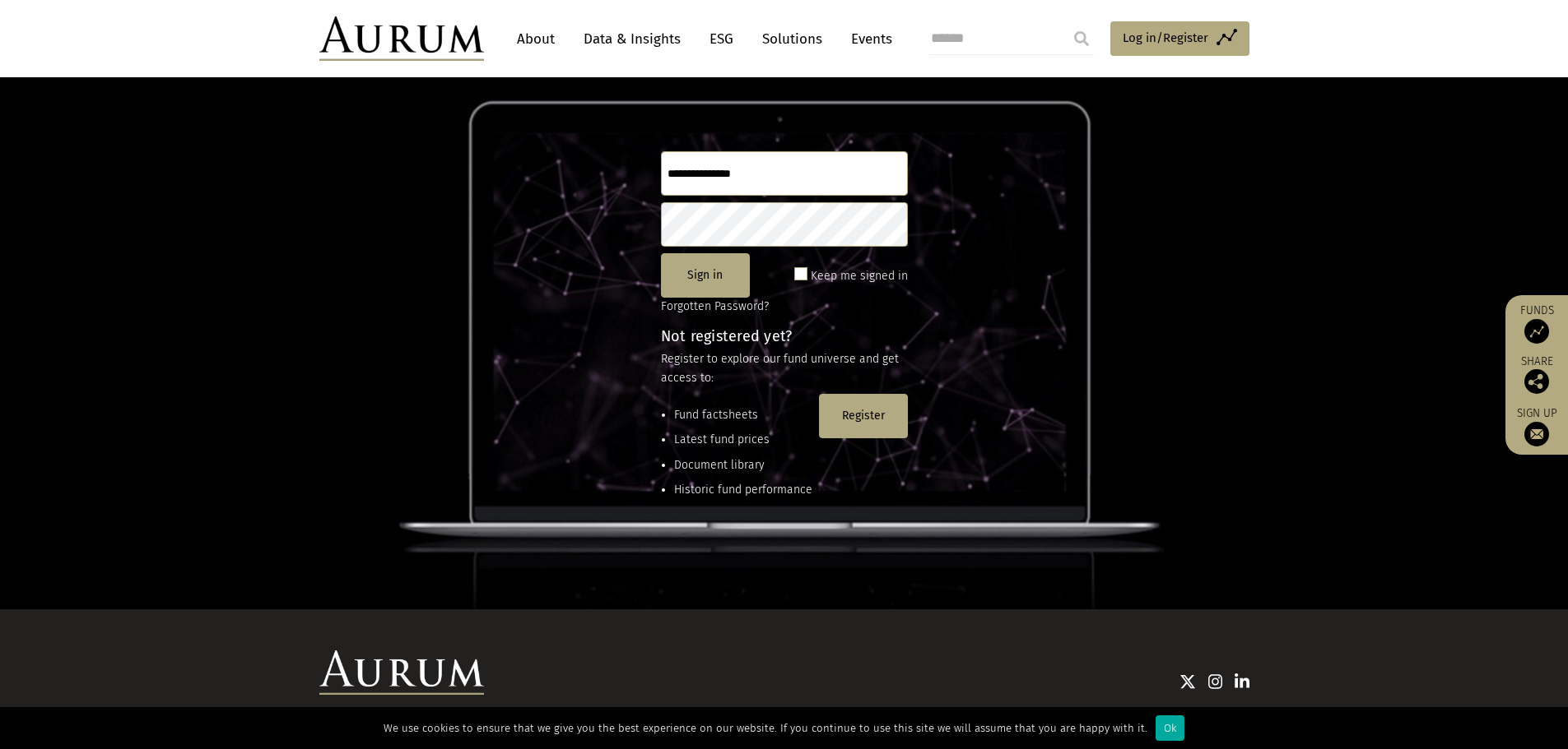
scroll to position [53, 0]
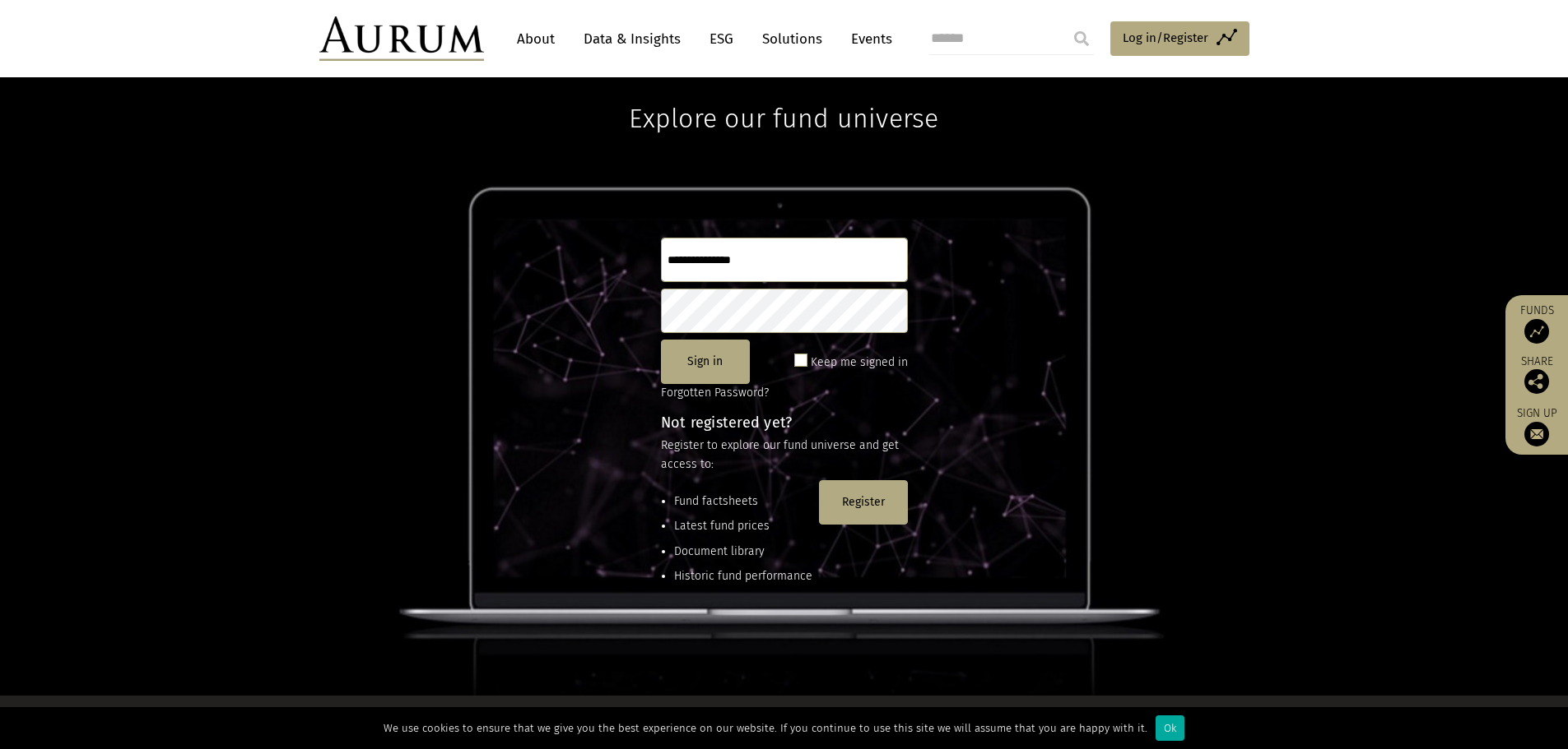
click at [835, 267] on input "text" at bounding box center [784, 259] width 247 height 44
type input "**********"
click at [807, 363] on span at bounding box center [801, 360] width 13 height 13
click at [693, 369] on button "Sign in" at bounding box center [705, 362] width 89 height 44
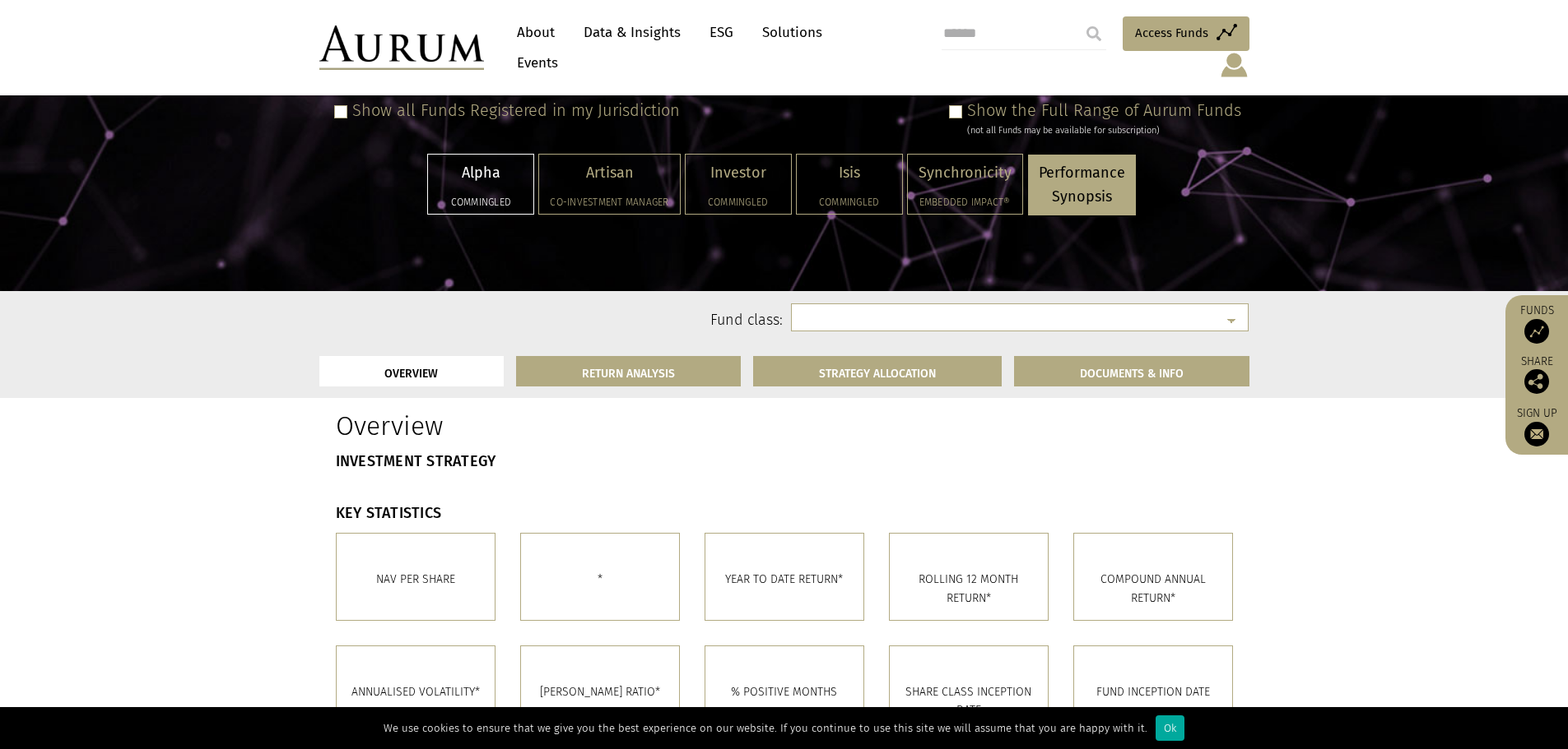
scroll to position [300, 0]
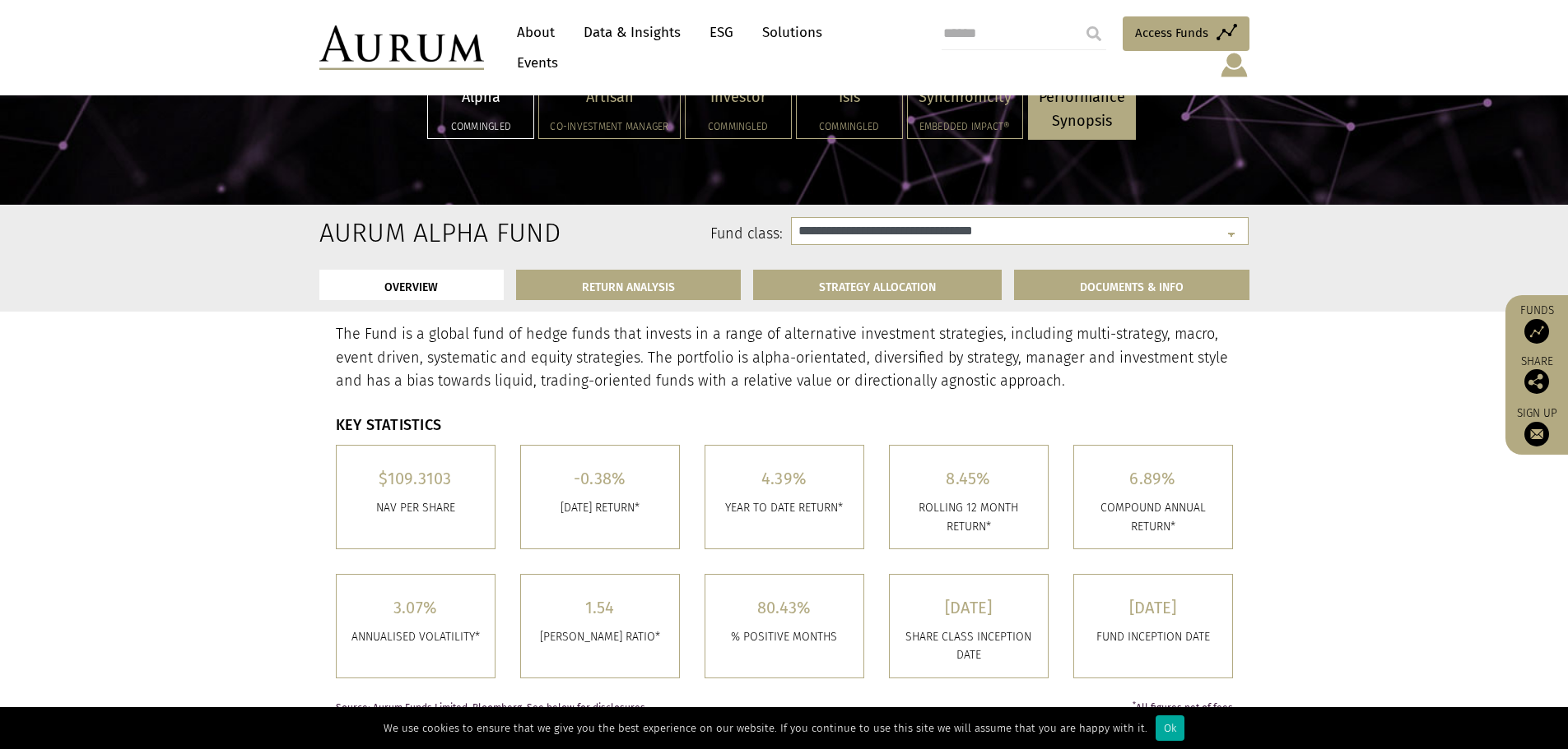
select select "**********"
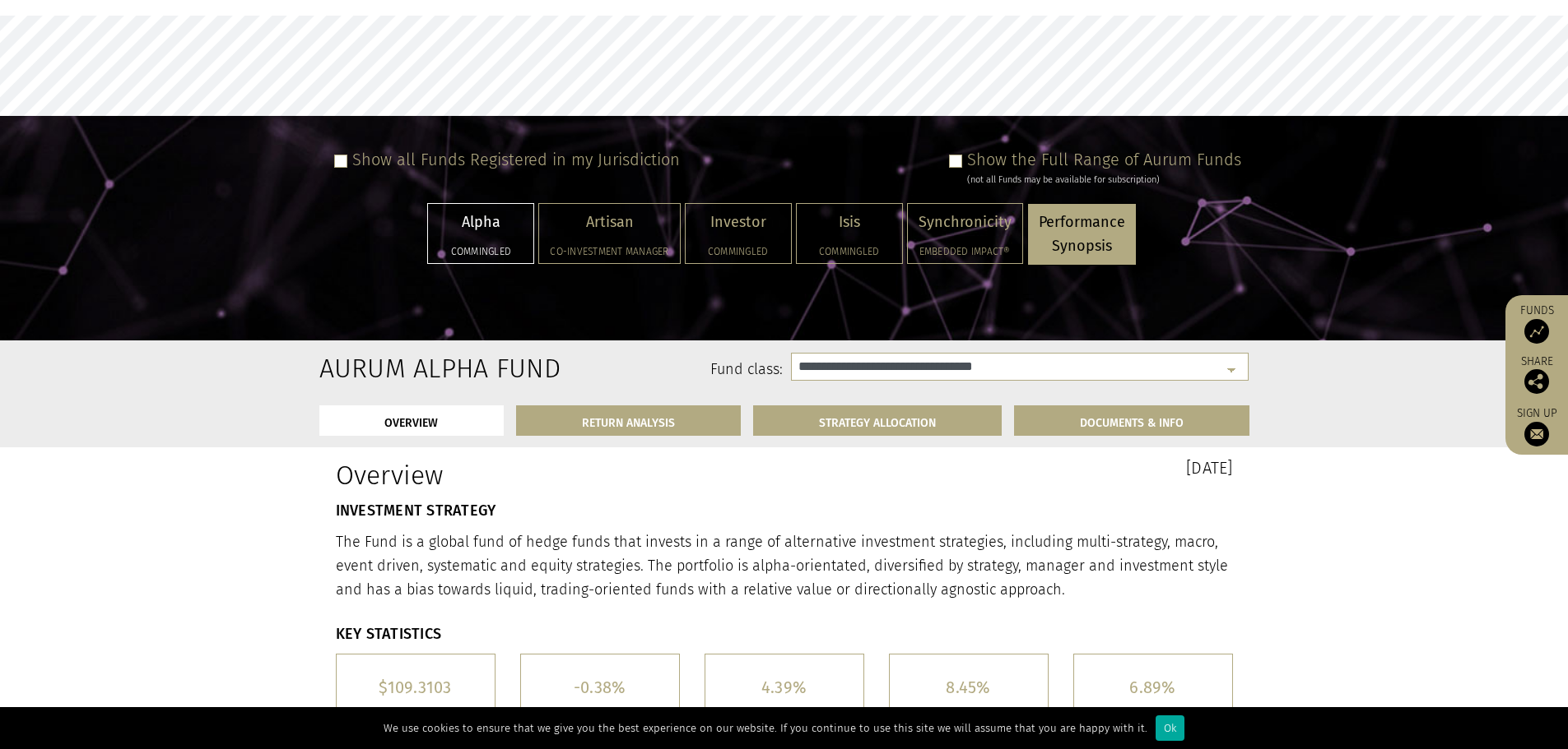
scroll to position [0, 0]
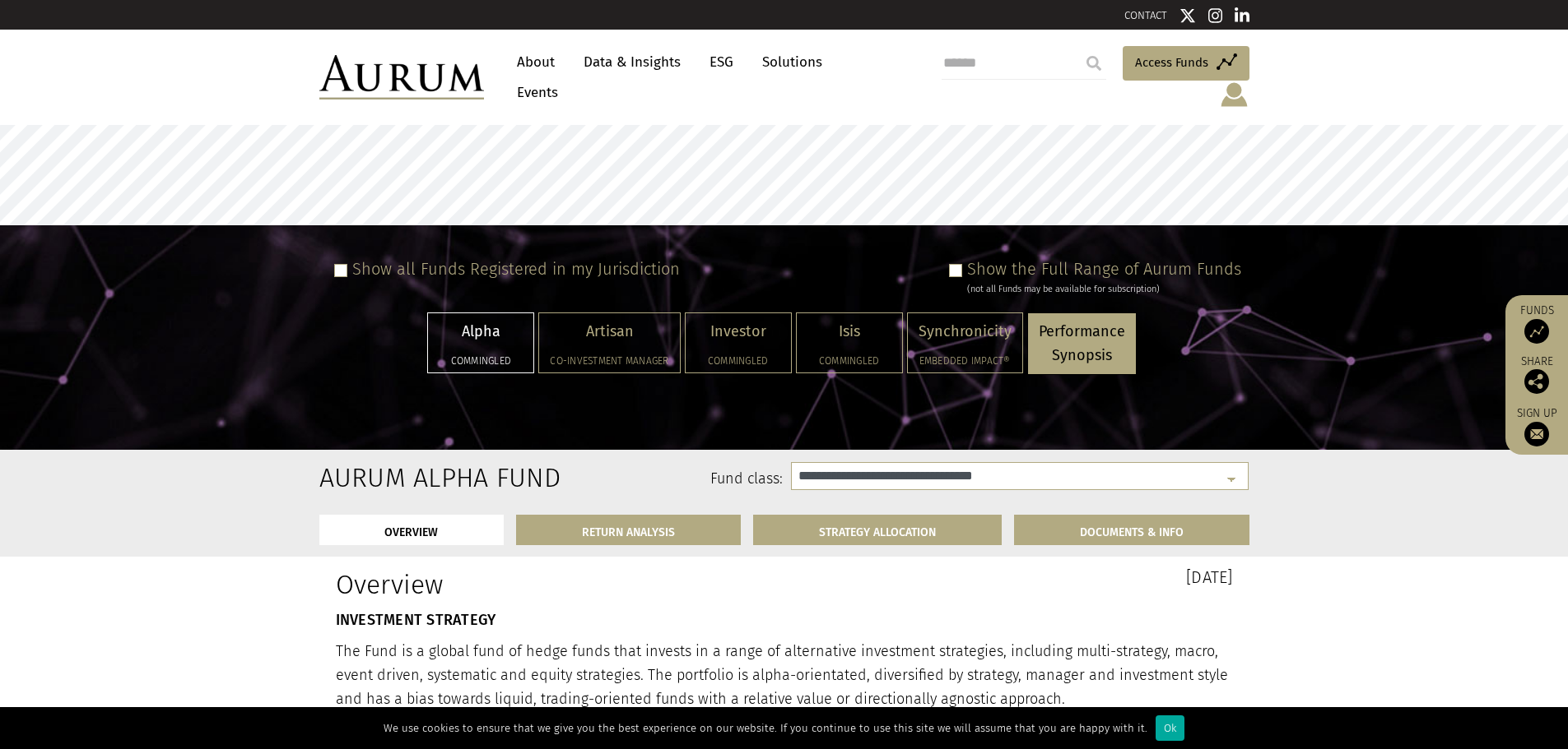
click at [484, 259] on label "Show all Funds Registered in my Jurisdiction" at bounding box center [517, 269] width 328 height 19
click at [347, 259] on div "Show all Funds Registered in my Jurisdiction" at bounding box center [504, 278] width 353 height 37
click at [959, 264] on span at bounding box center [956, 271] width 13 height 13
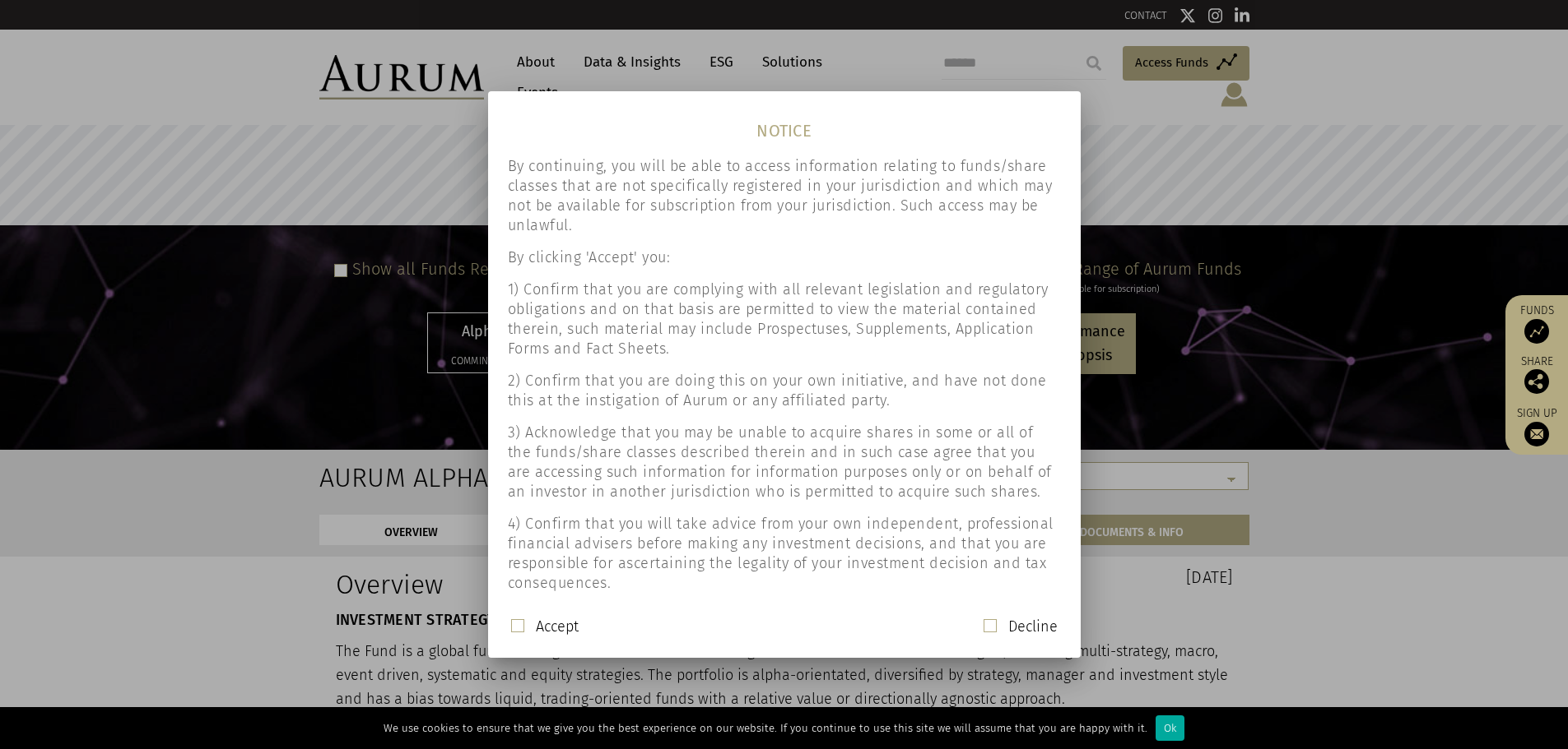
click at [536, 634] on label "Accept" at bounding box center [557, 626] width 42 height 19
click at [515, 632] on span at bounding box center [517, 626] width 13 height 13
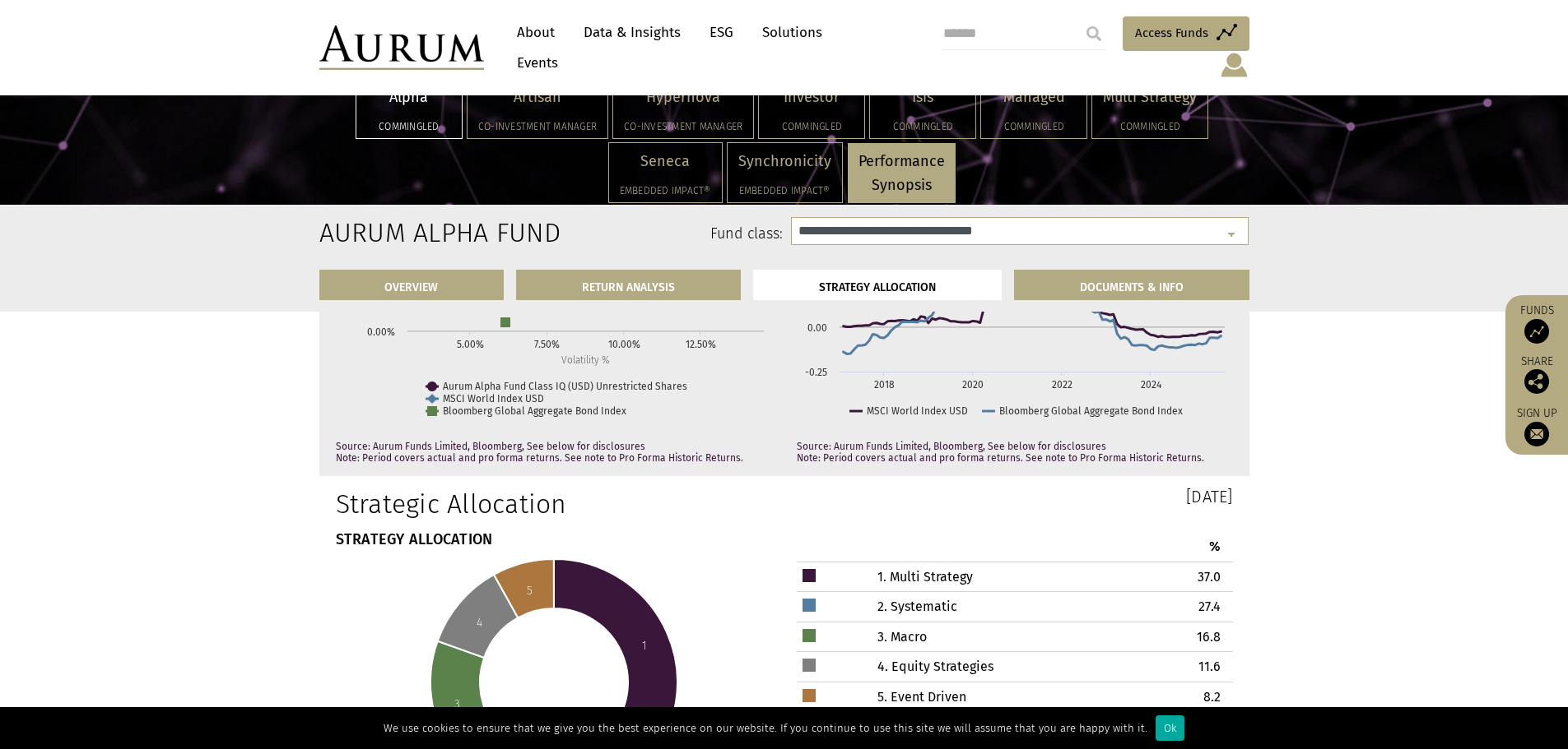
scroll to position [4853, 0]
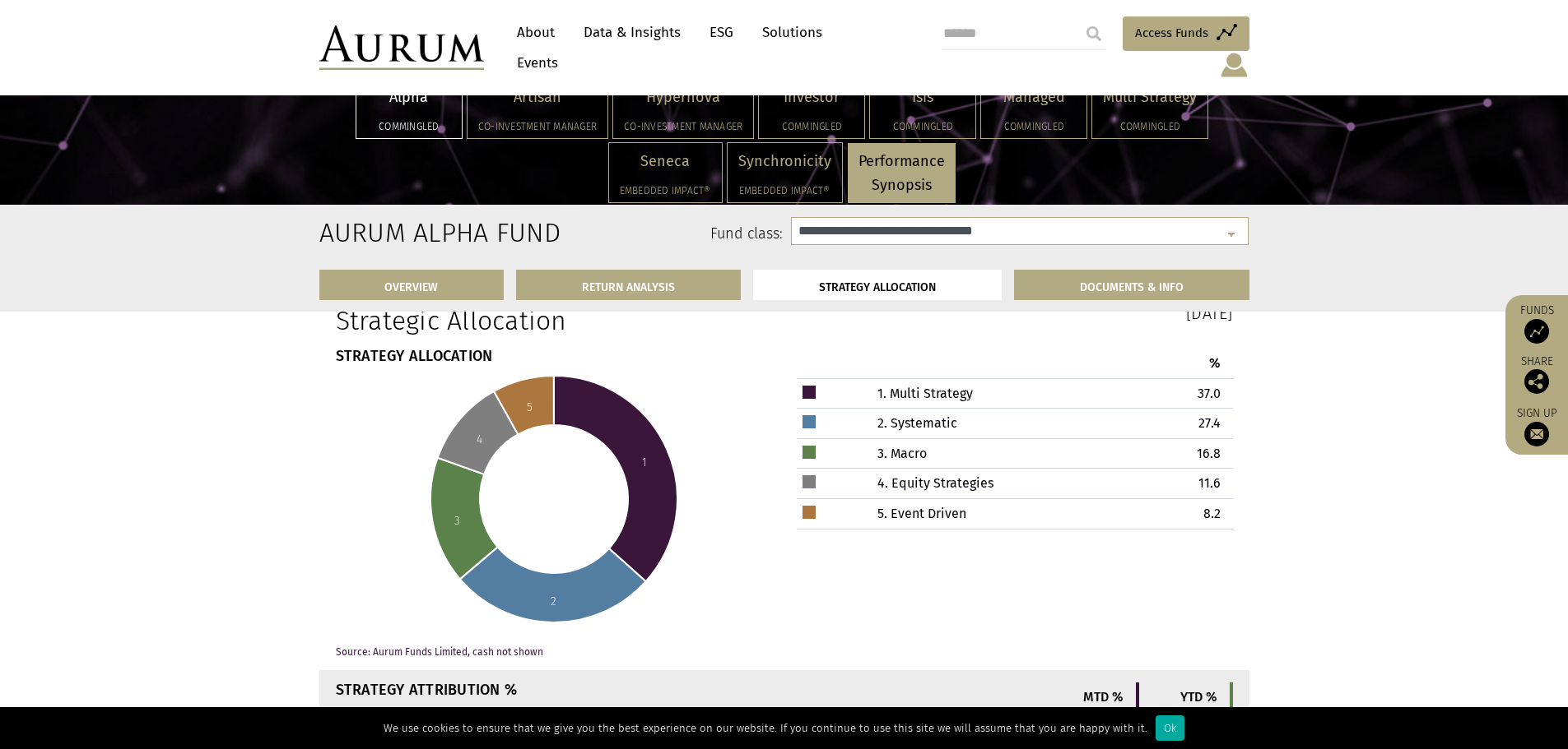
click at [966, 378] on td "1. Multi Strategy" at bounding box center [972, 393] width 273 height 30
click at [941, 409] on td "2. Systematic" at bounding box center [972, 423] width 273 height 30
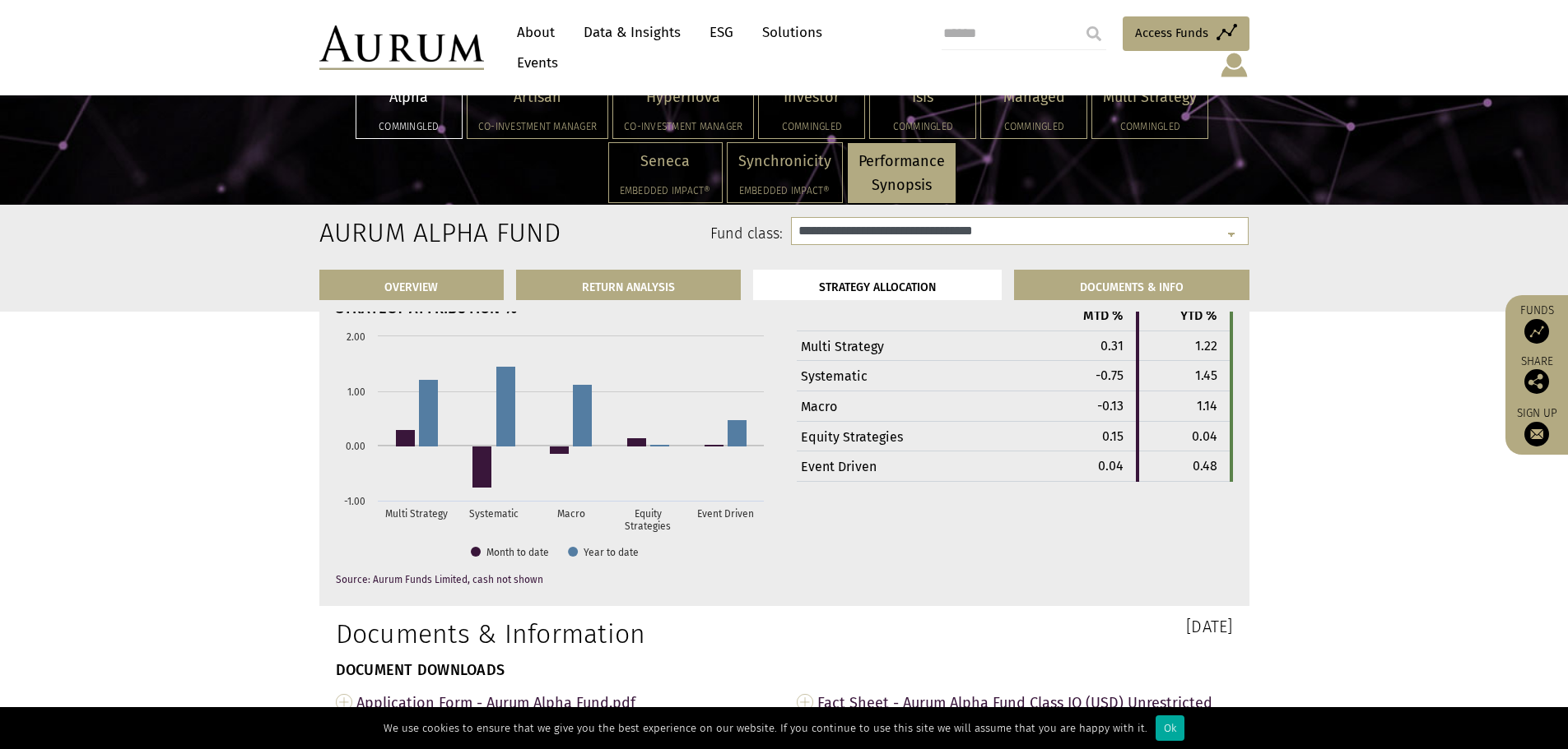
scroll to position [5429, 0]
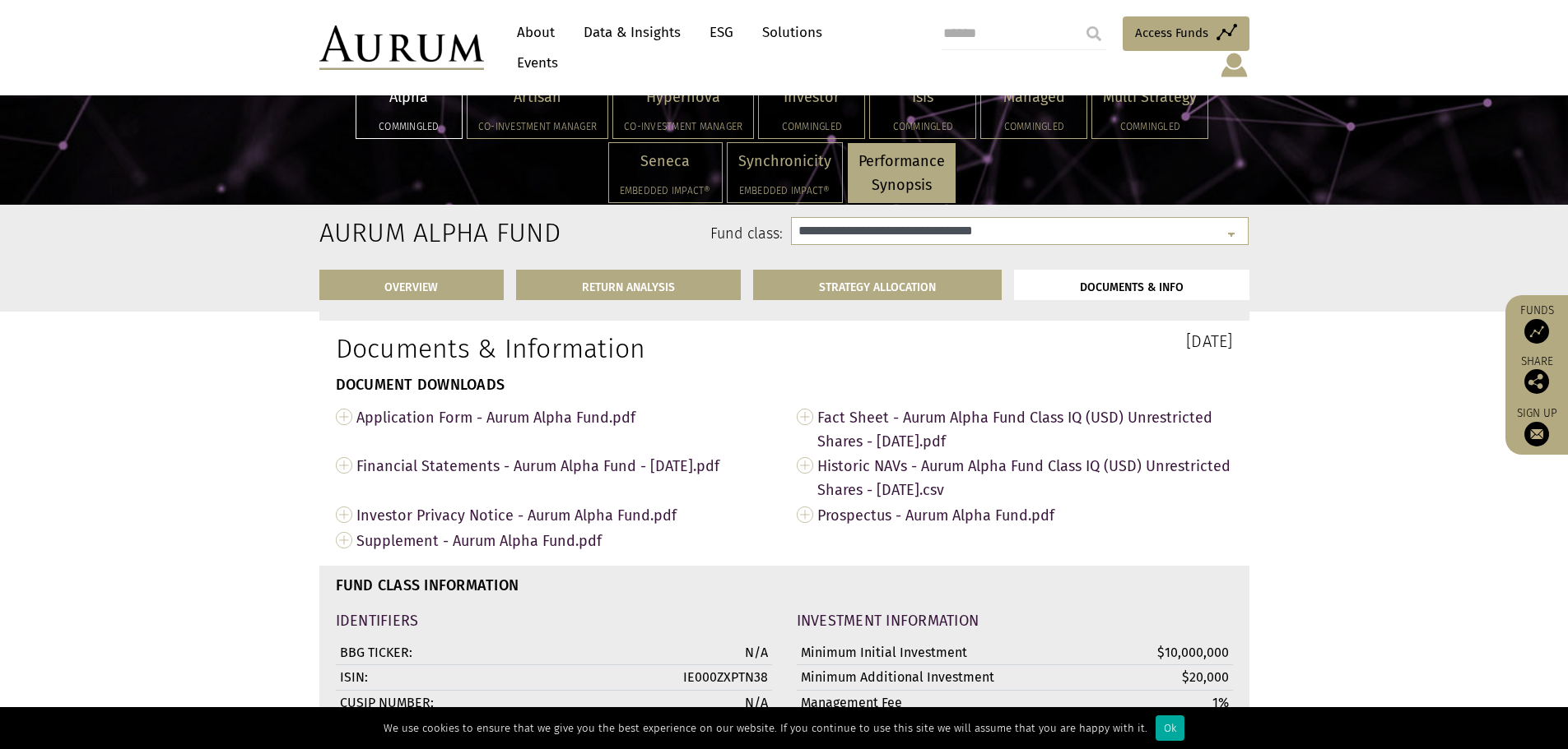
scroll to position [5675, 0]
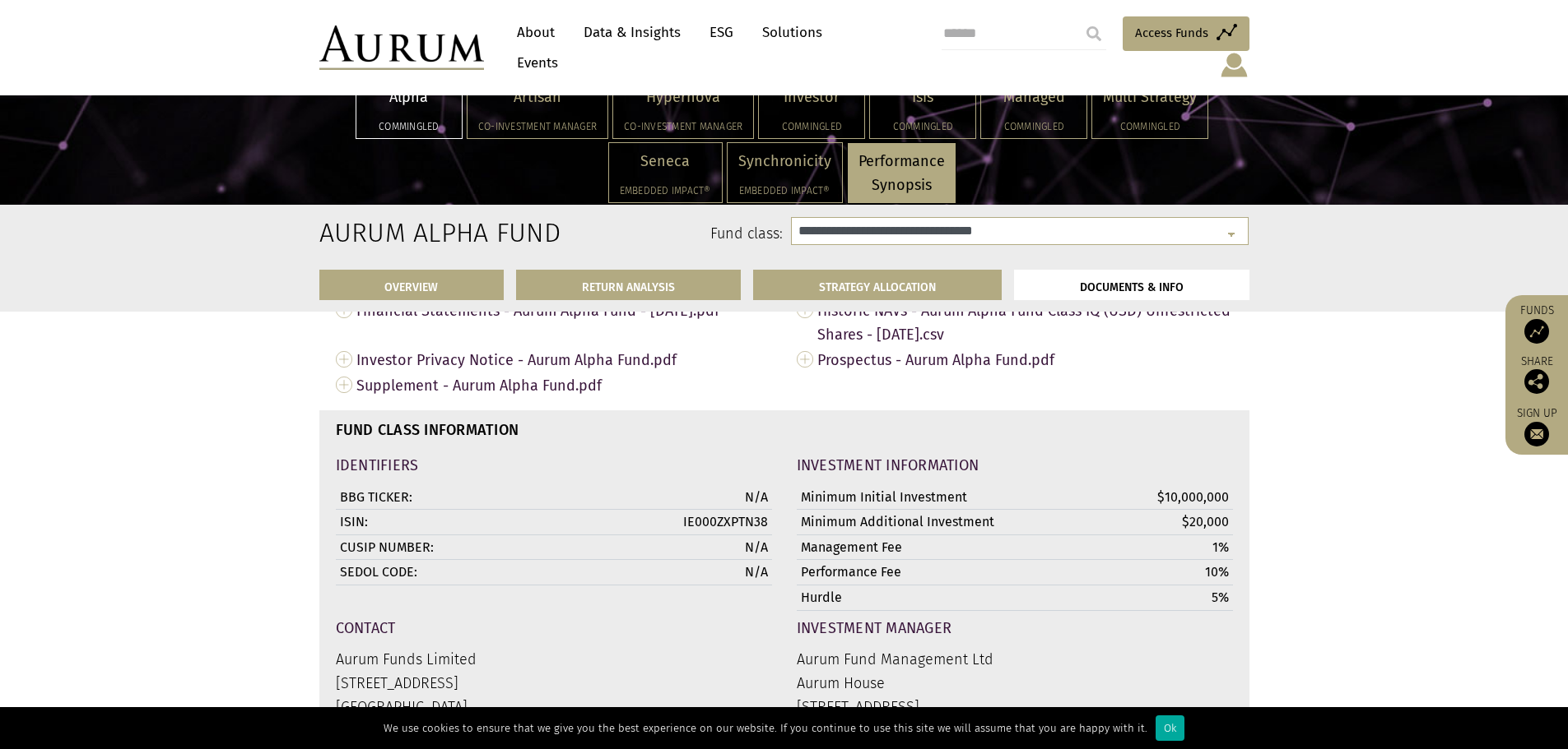
click at [747, 510] on td "IE000ZXPTN38" at bounding box center [693, 523] width 158 height 26
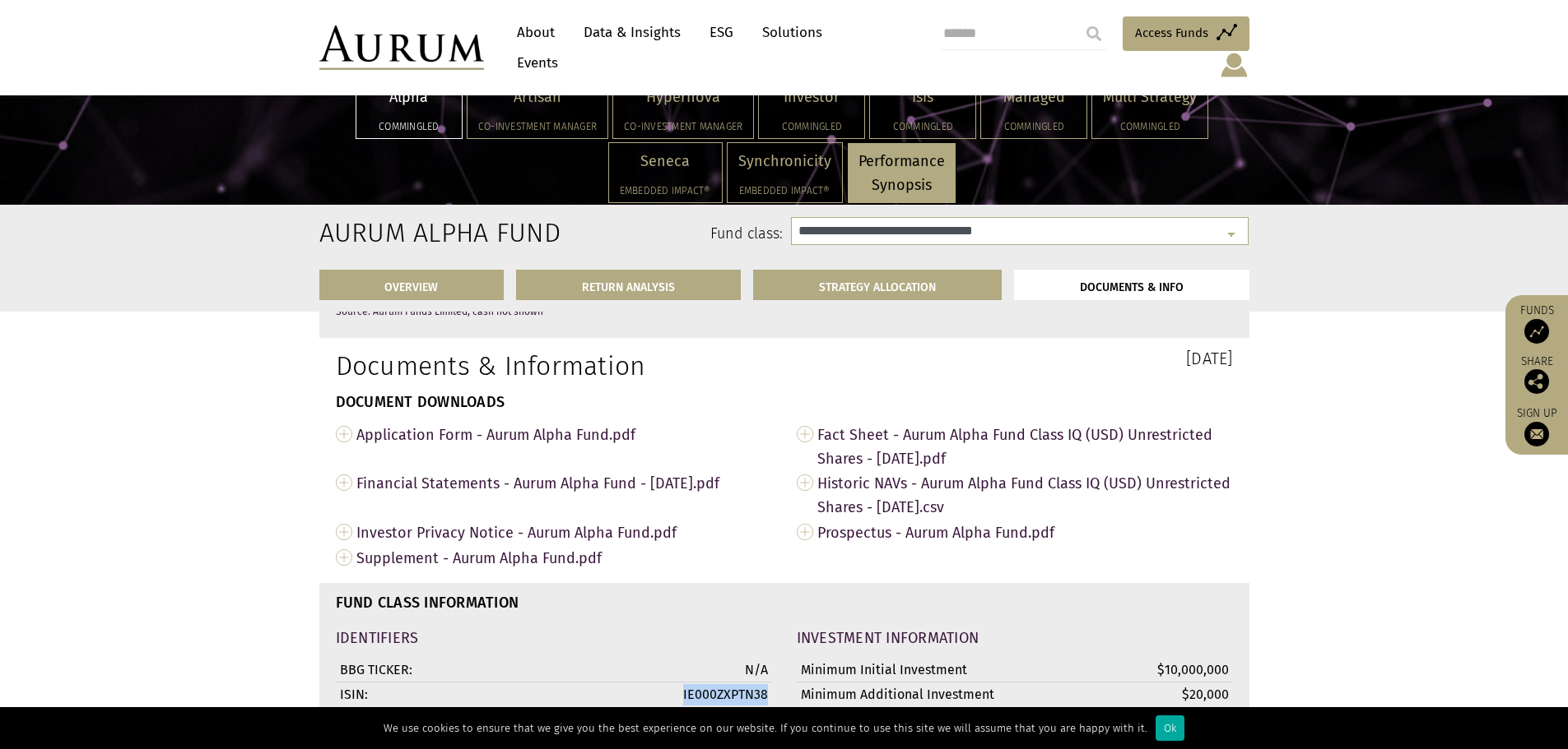
scroll to position [5429, 0]
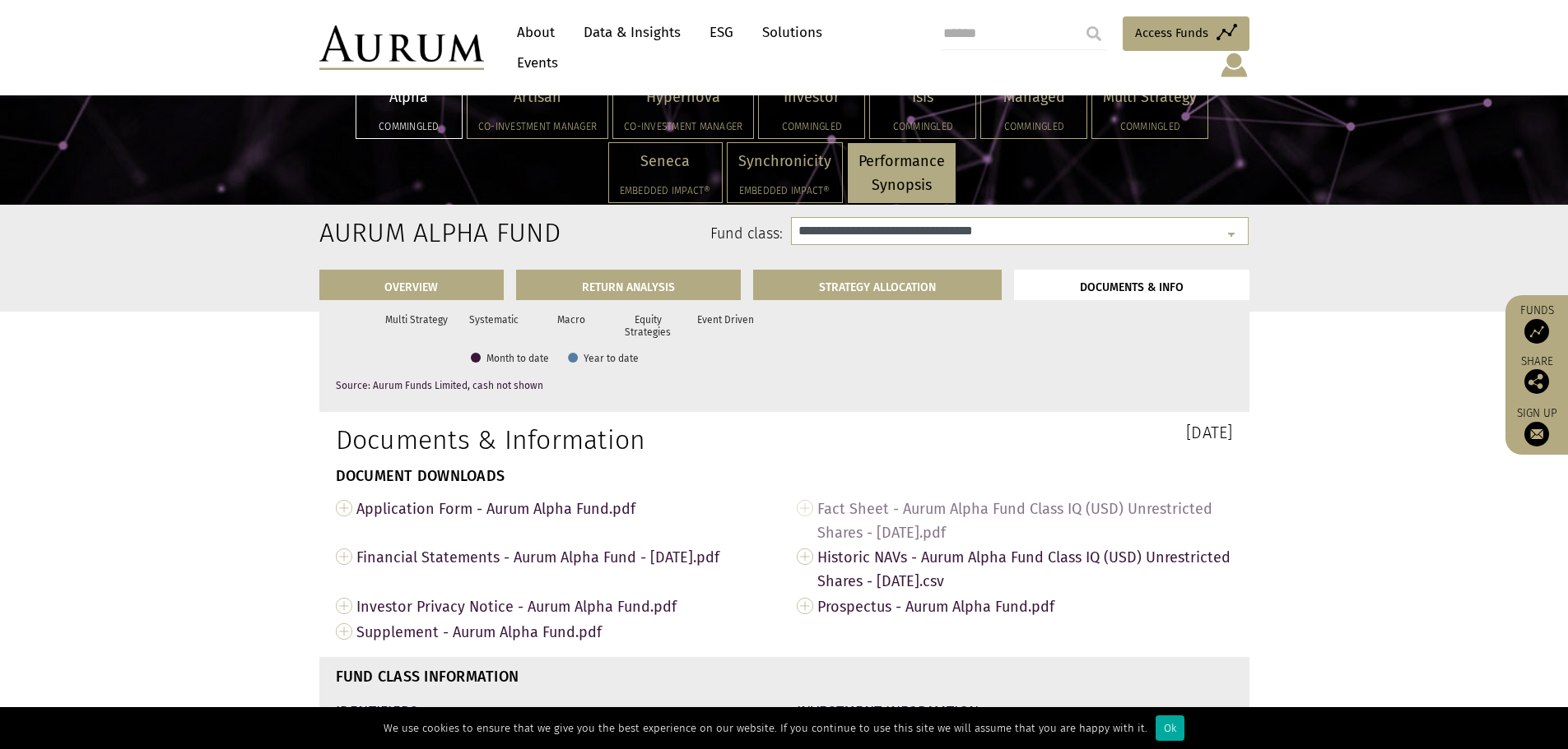
click at [1005, 496] on span "Fact Sheet - Aurum Alpha Fund Class IQ (USD) Unrestricted Shares - Jul 2025.pdf" at bounding box center [1025, 521] width 415 height 50
drag, startPoint x: 1150, startPoint y: 38, endPoint x: 1180, endPoint y: 40, distance: 30.1
click at [1150, 38] on span "Access Funds" at bounding box center [1172, 32] width 74 height 19
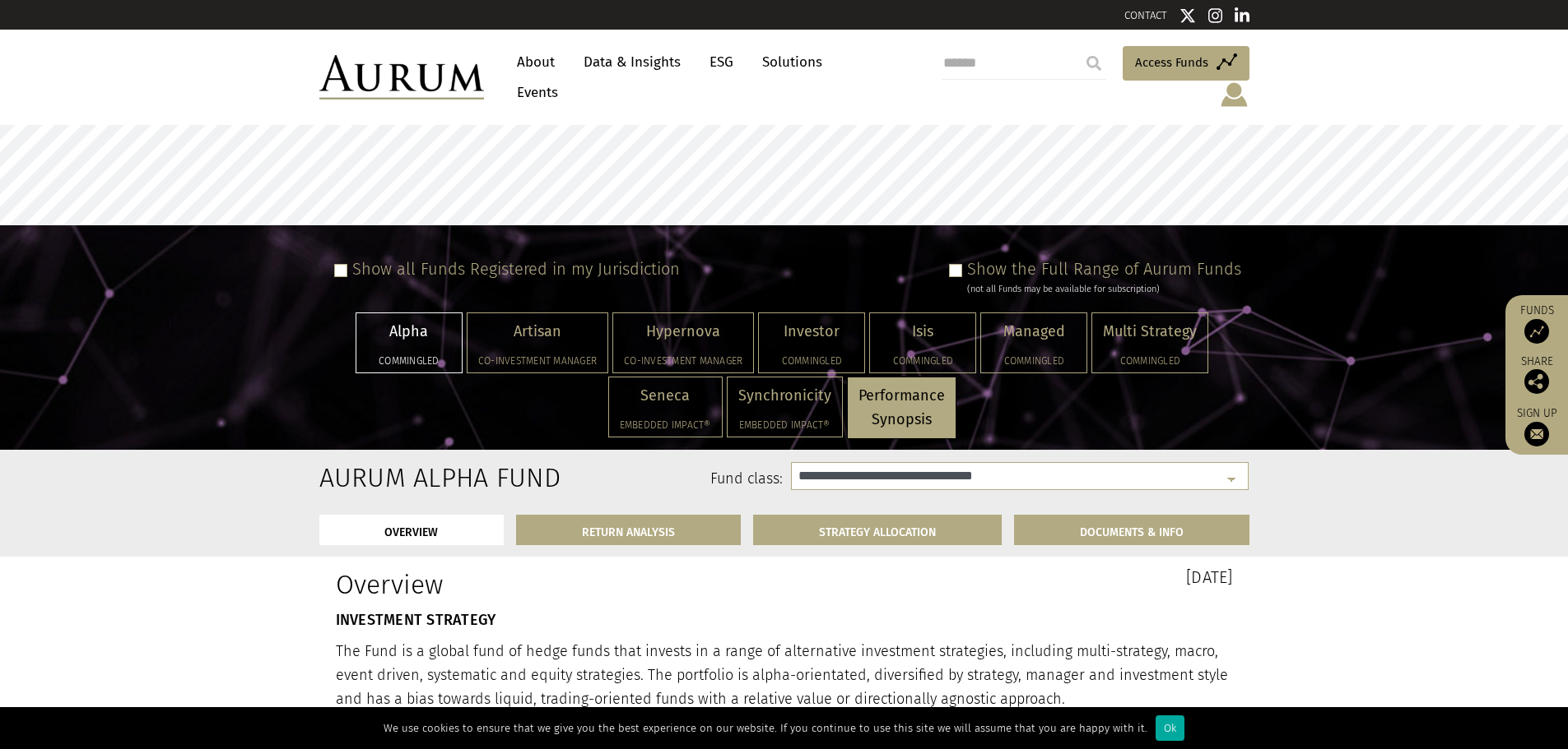
select select "**********"
click at [943, 523] on link "STRATEGY ALLOCATION" at bounding box center [877, 530] width 249 height 30
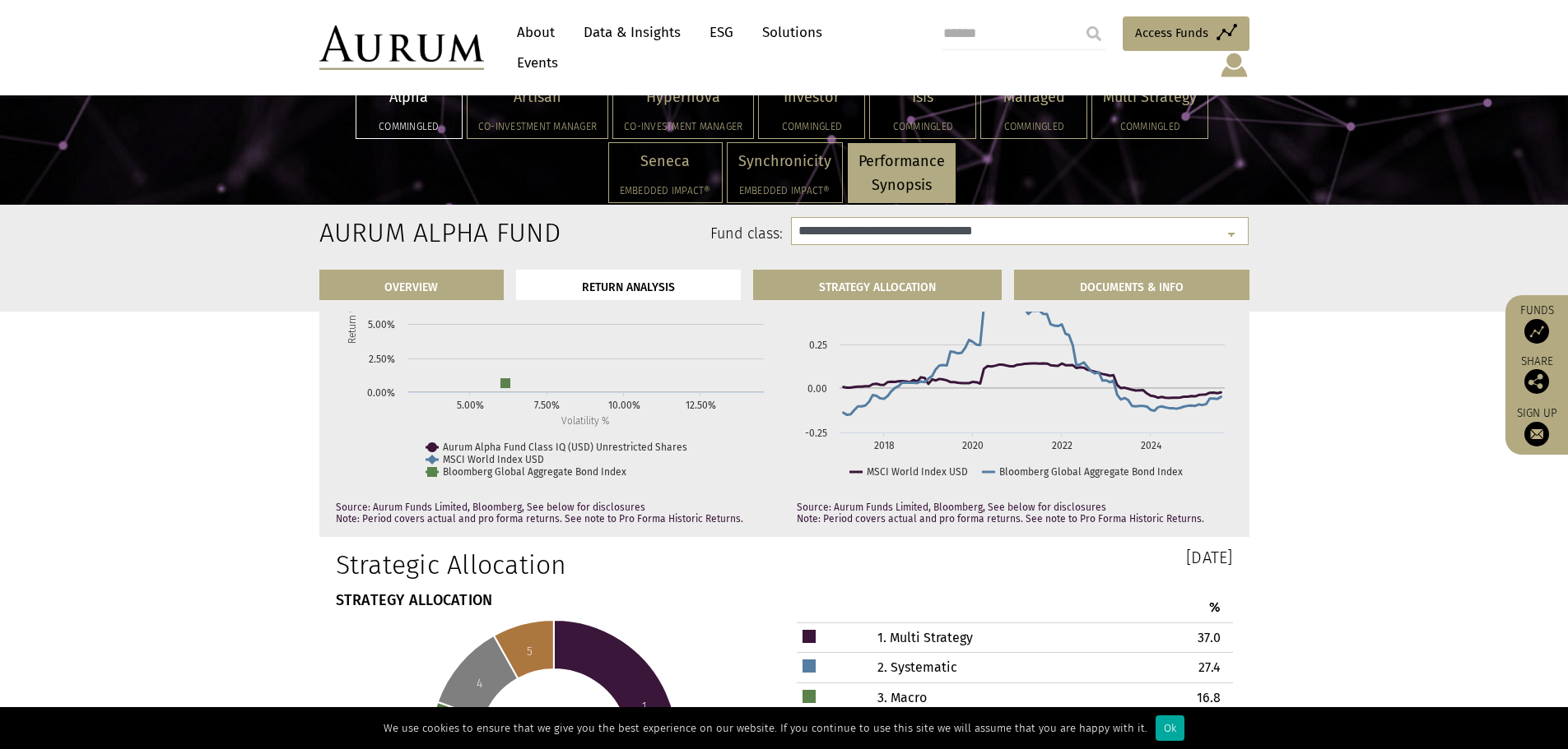
scroll to position [4568, 0]
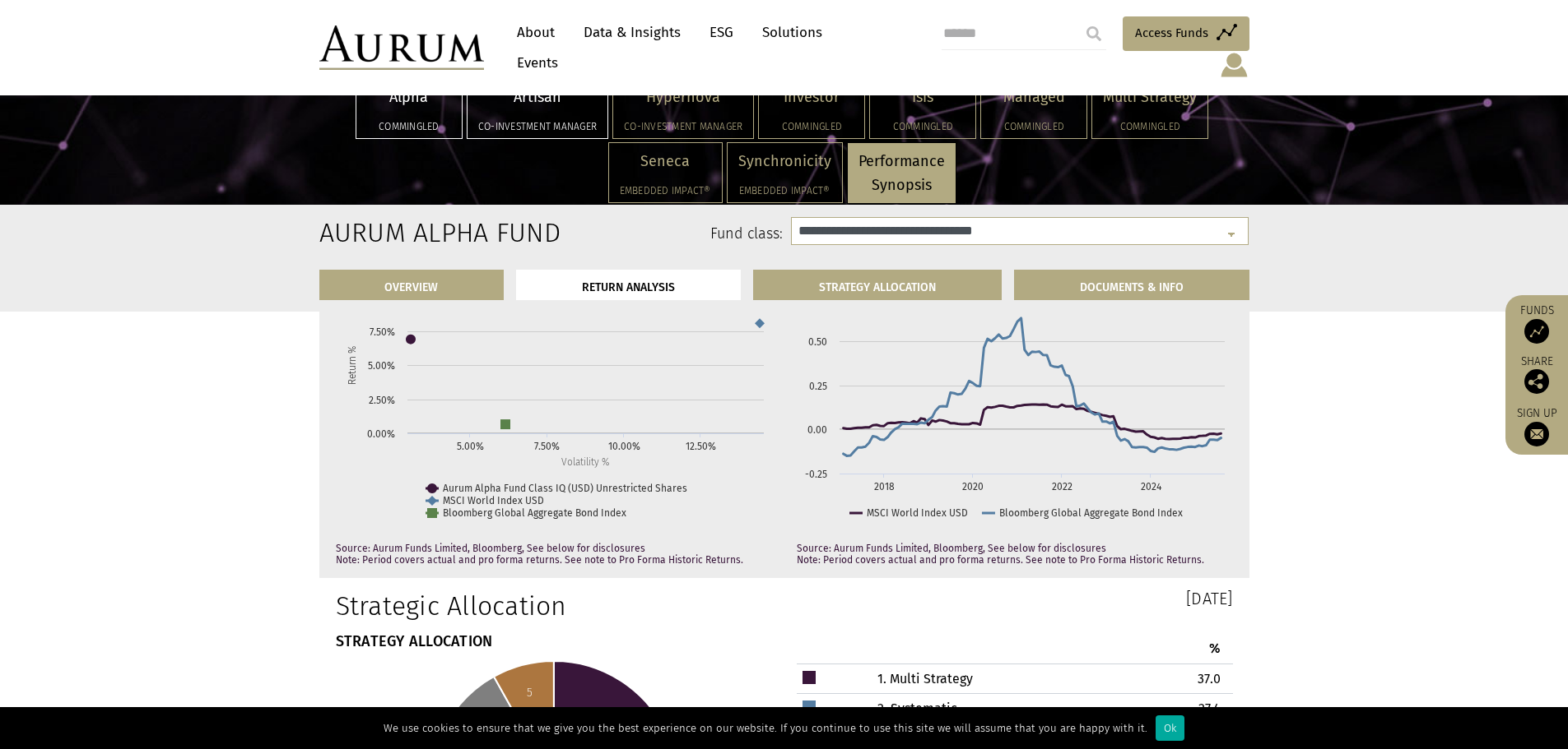
click at [541, 95] on p "Artisan" at bounding box center [537, 98] width 119 height 24
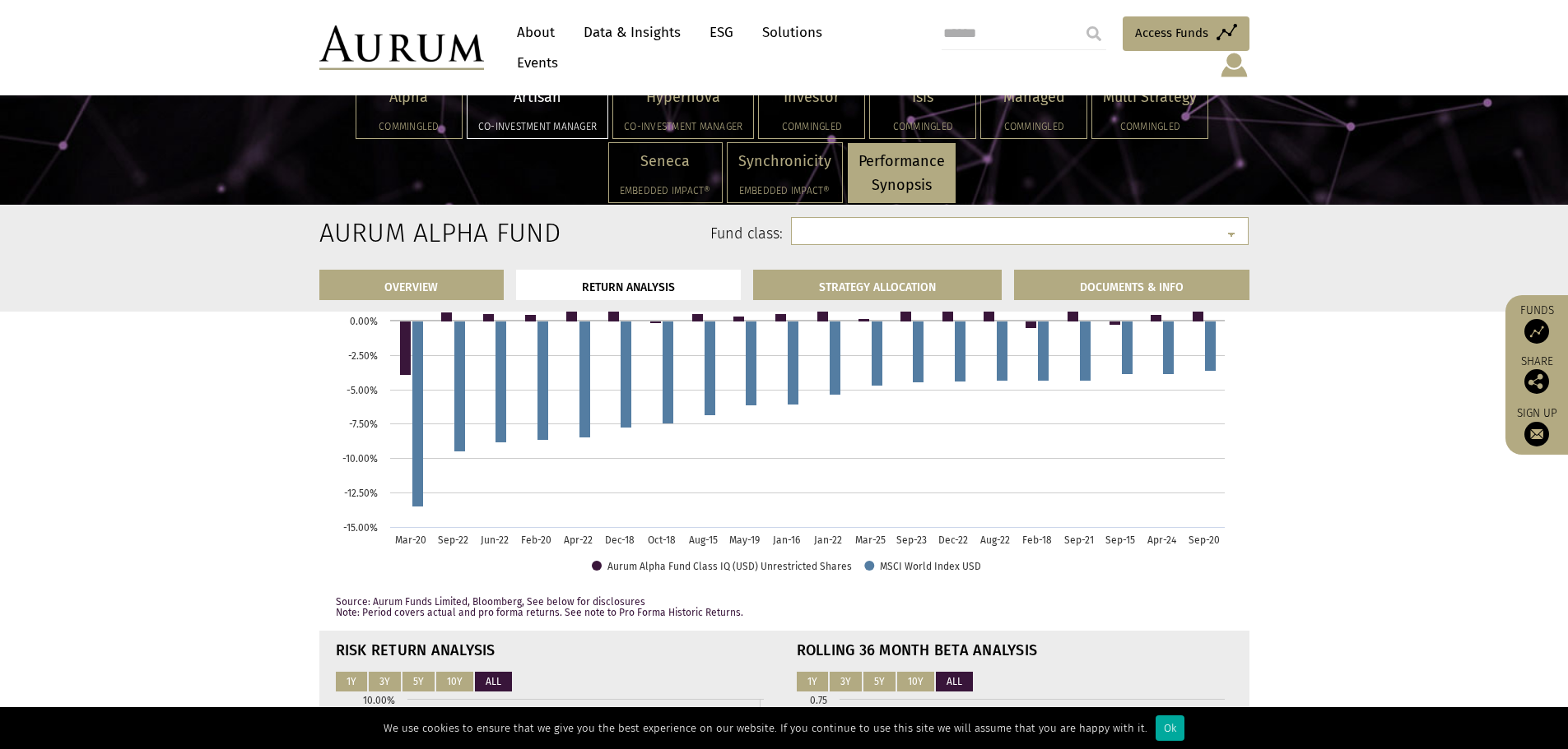
scroll to position [4058, 0]
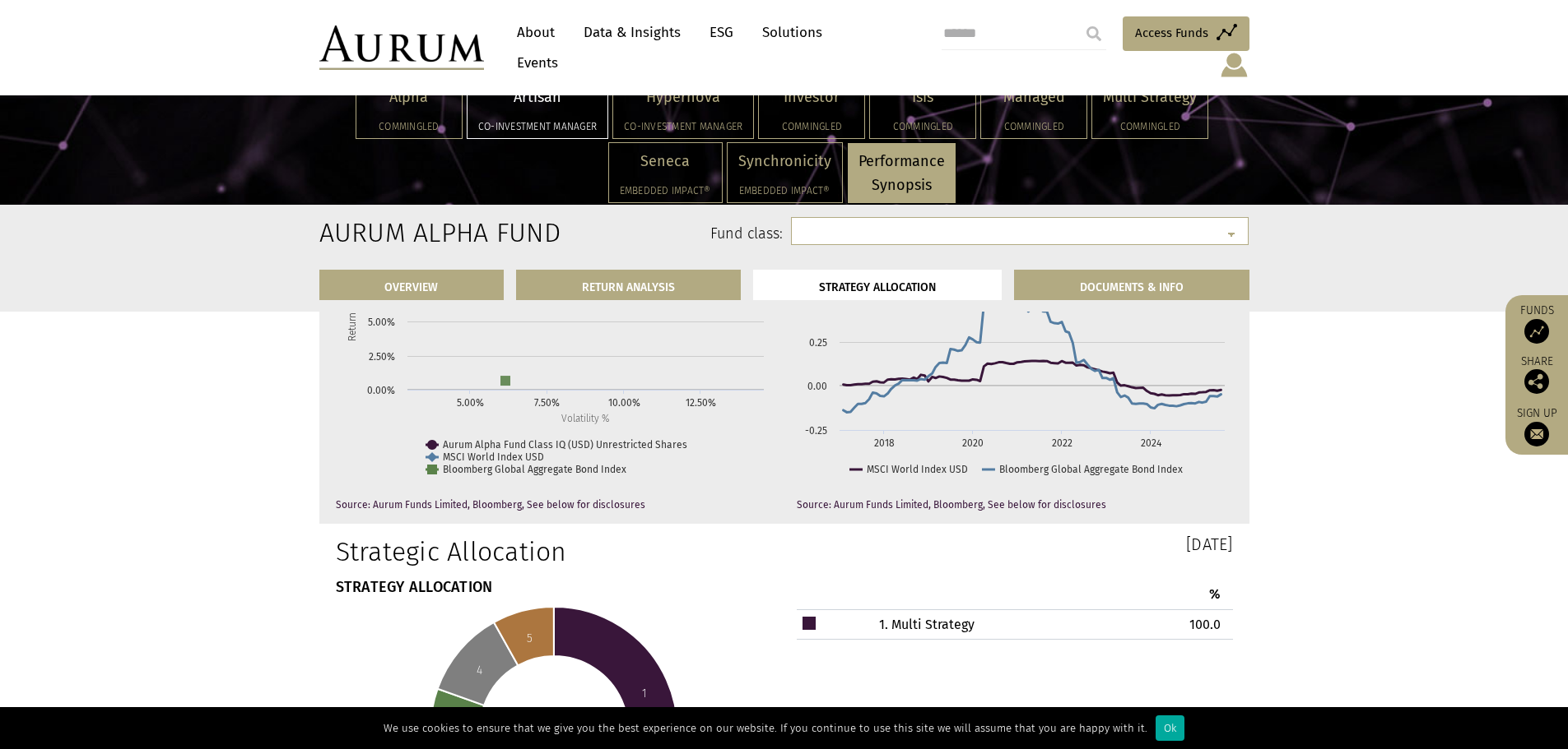
select select "**********"
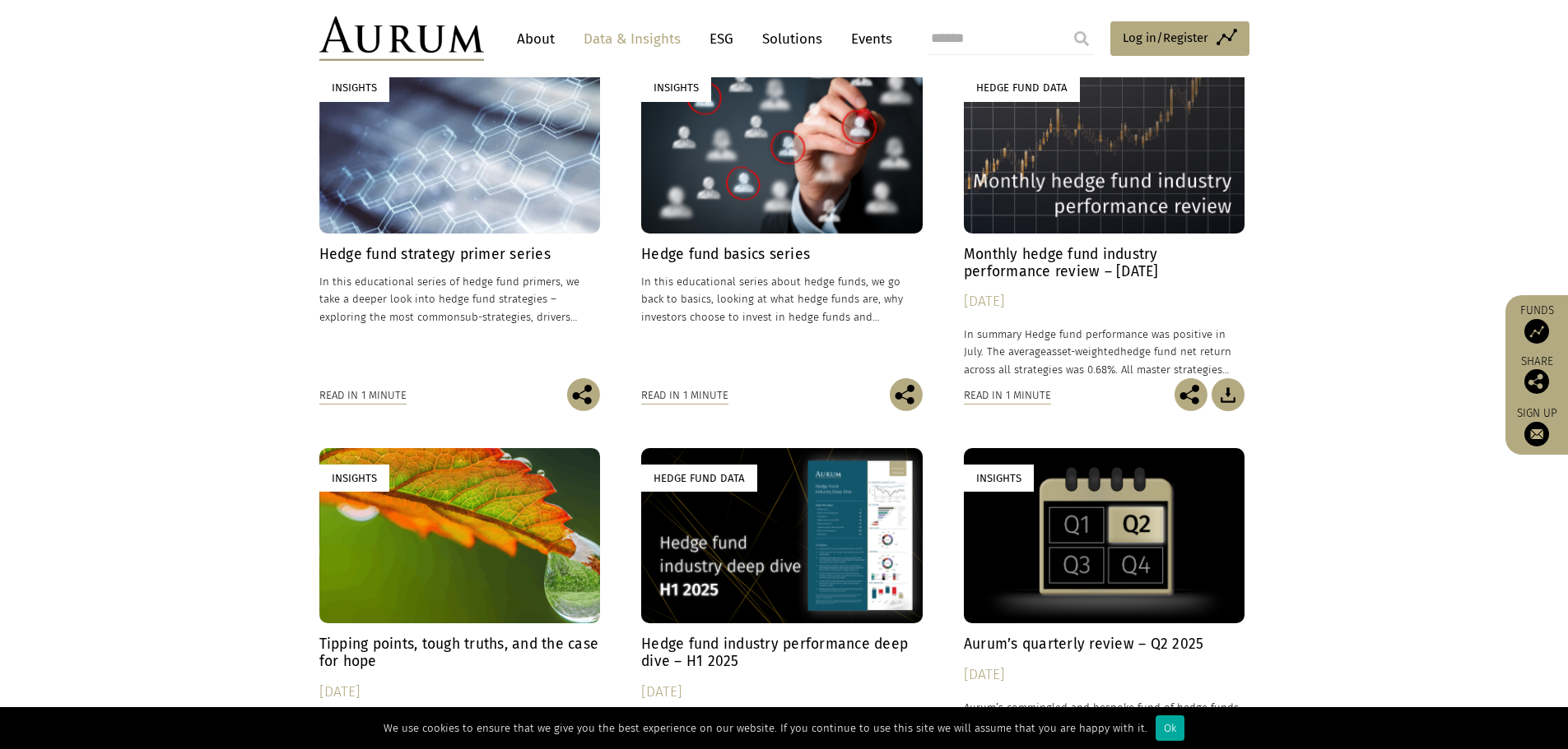
scroll to position [493, 0]
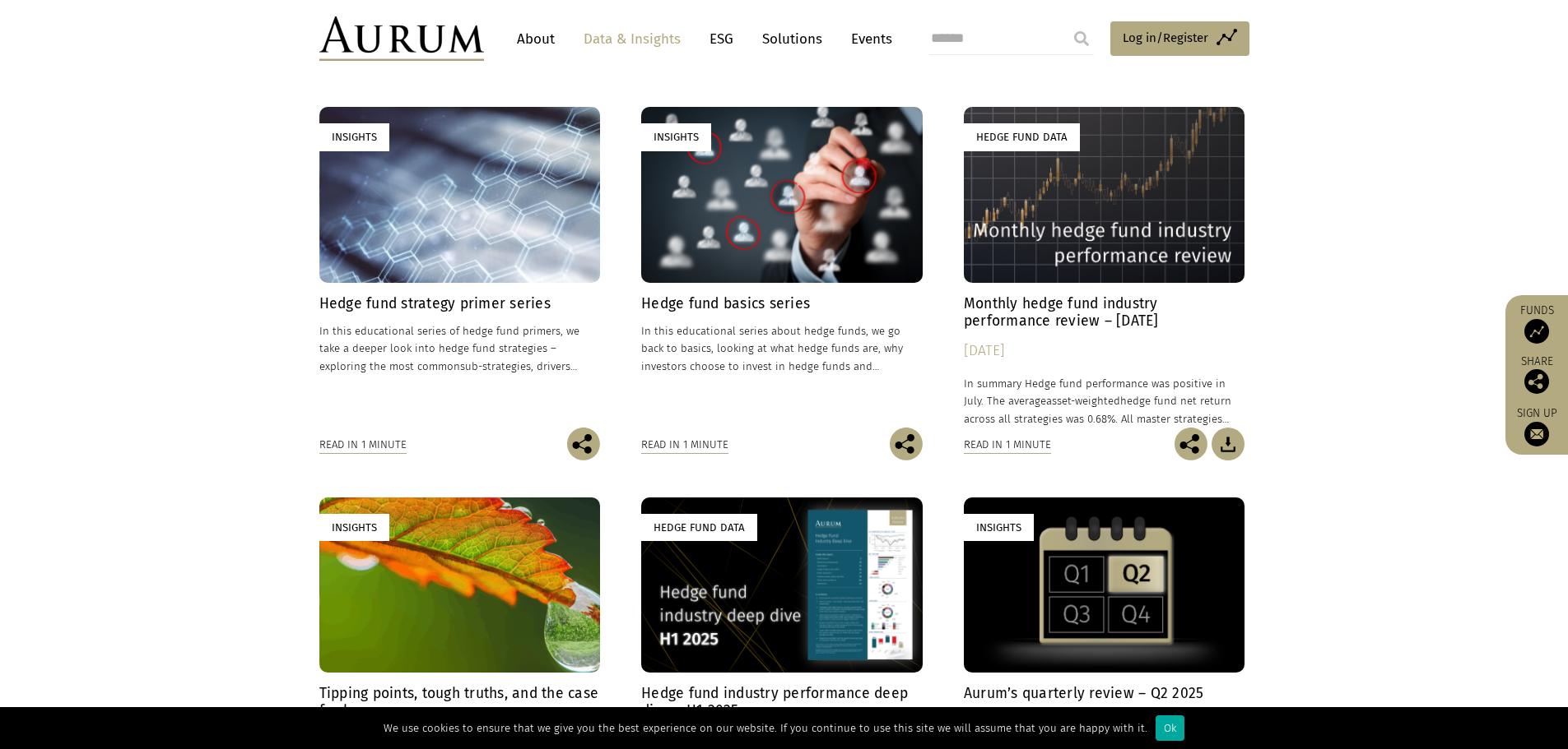
click at [1033, 236] on div "Hedge Fund Data" at bounding box center [1105, 194] width 282 height 175
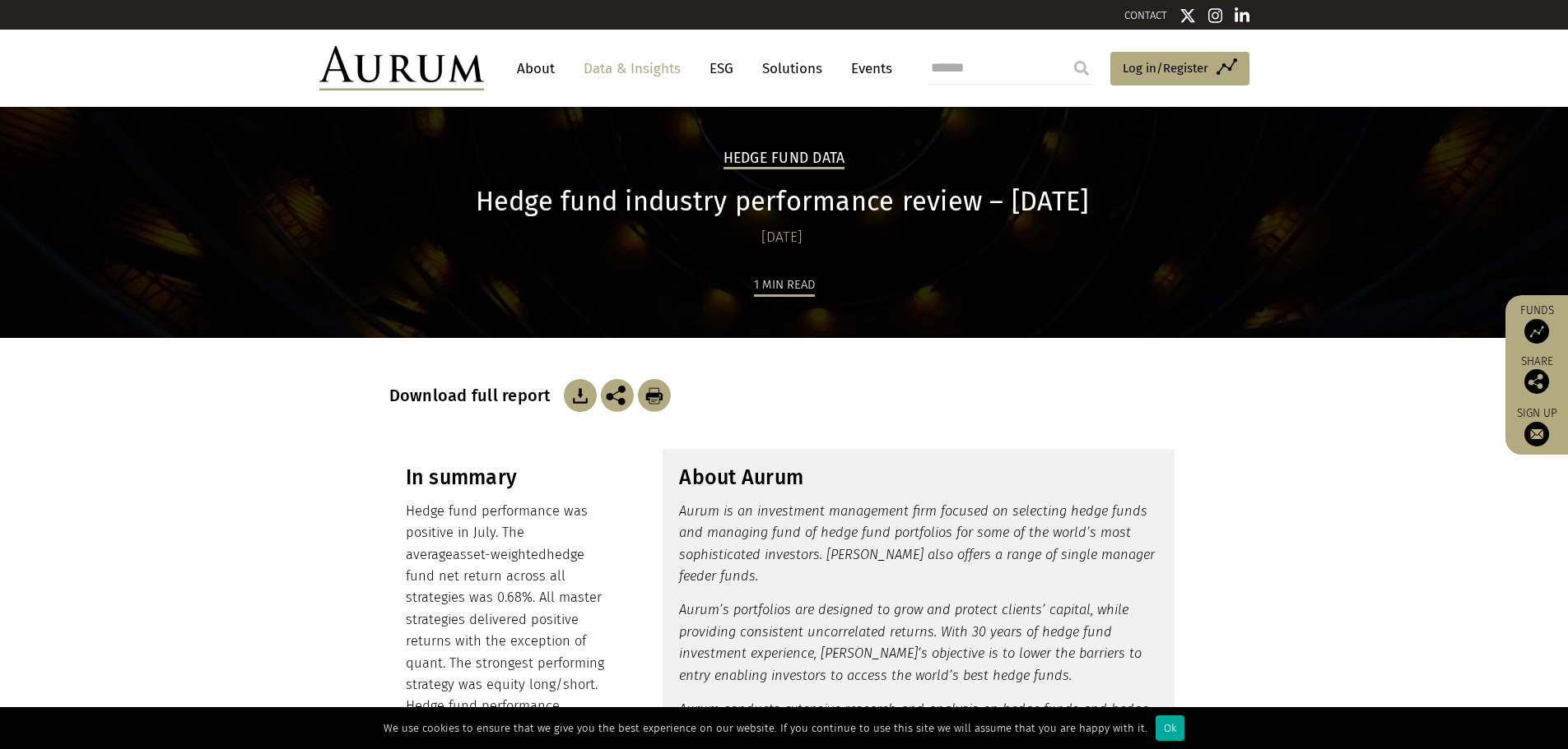
click at [780, 70] on link "Solutions" at bounding box center [792, 68] width 76 height 30
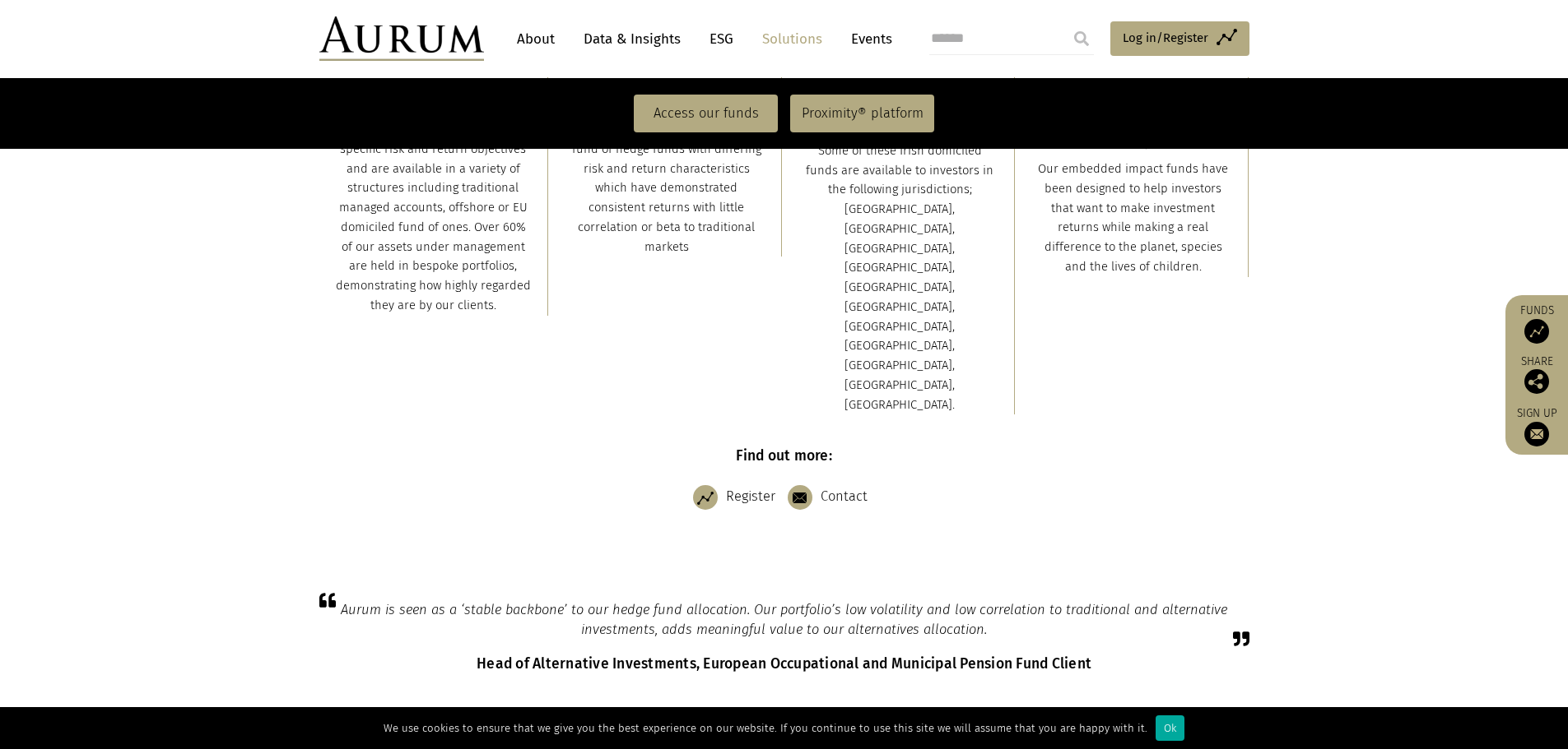
scroll to position [740, 0]
